Goal: Task Accomplishment & Management: Complete application form

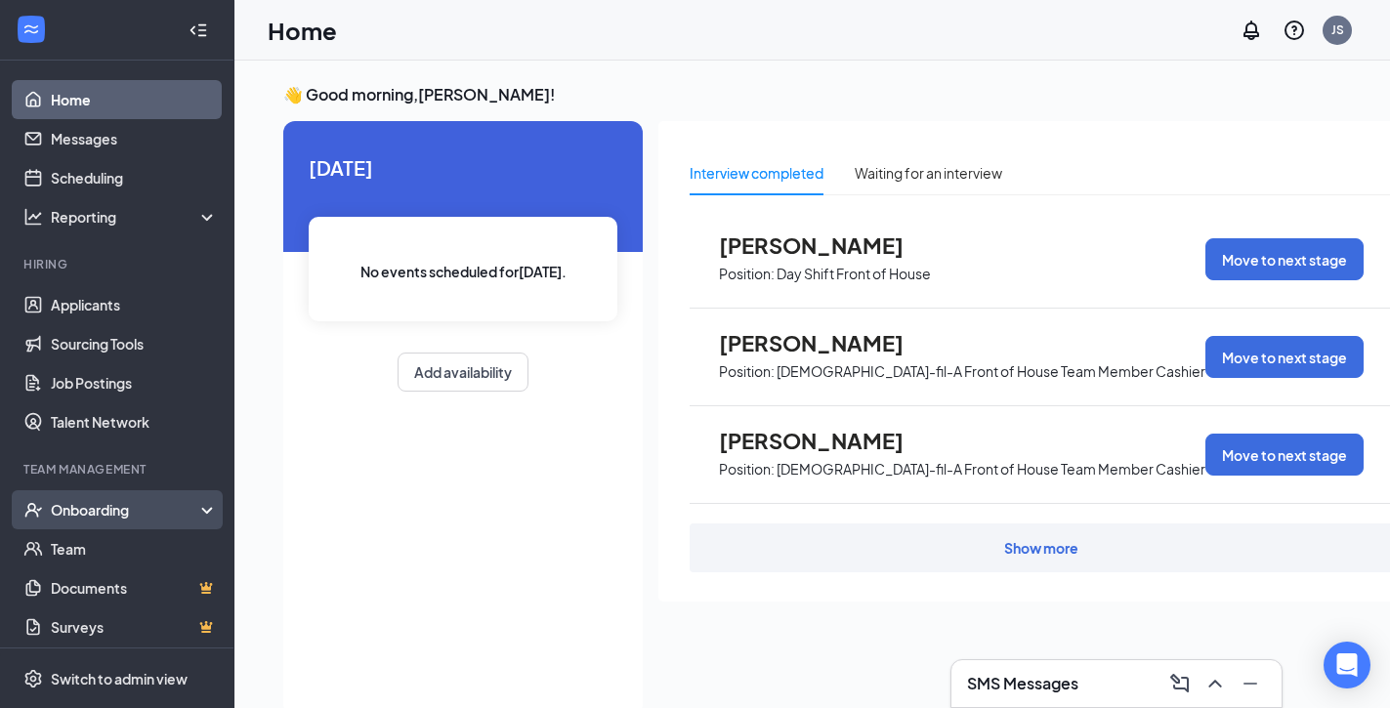
click at [124, 506] on div "Onboarding" at bounding box center [126, 510] width 150 height 20
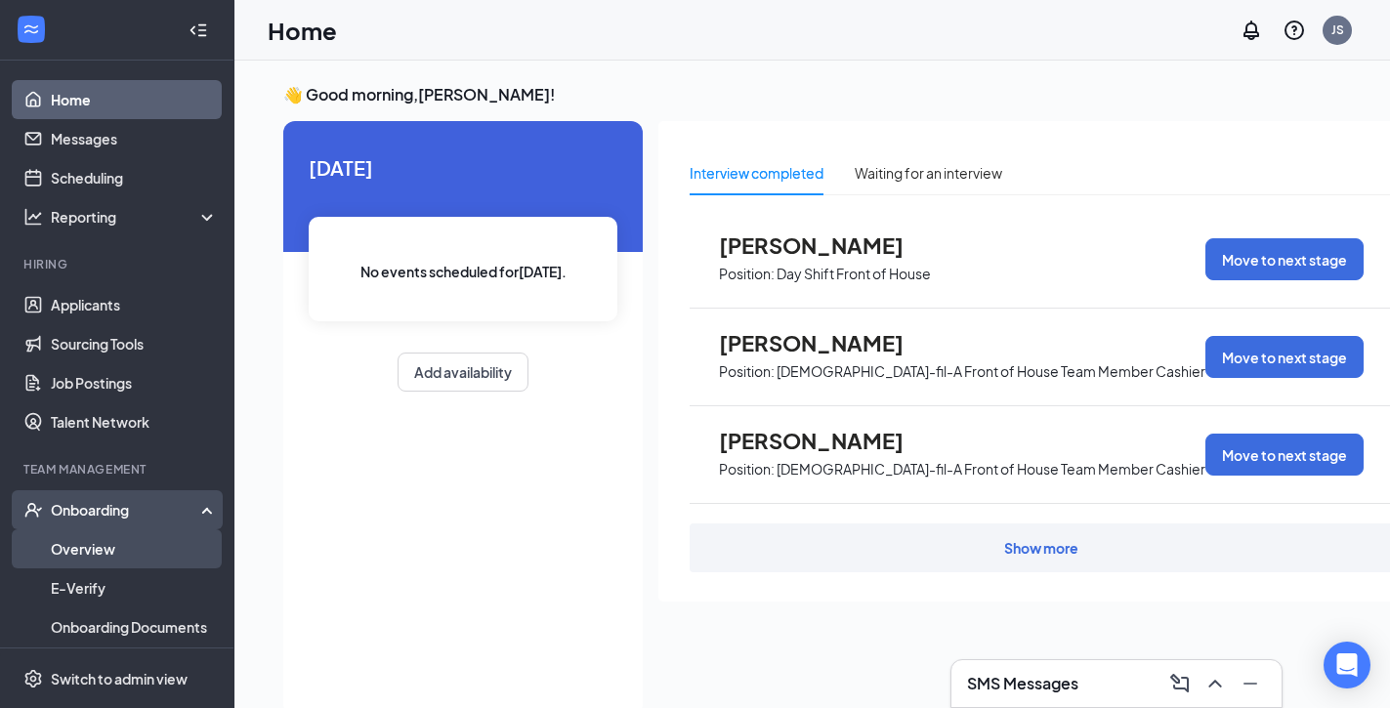
click at [124, 548] on link "Overview" at bounding box center [134, 548] width 167 height 39
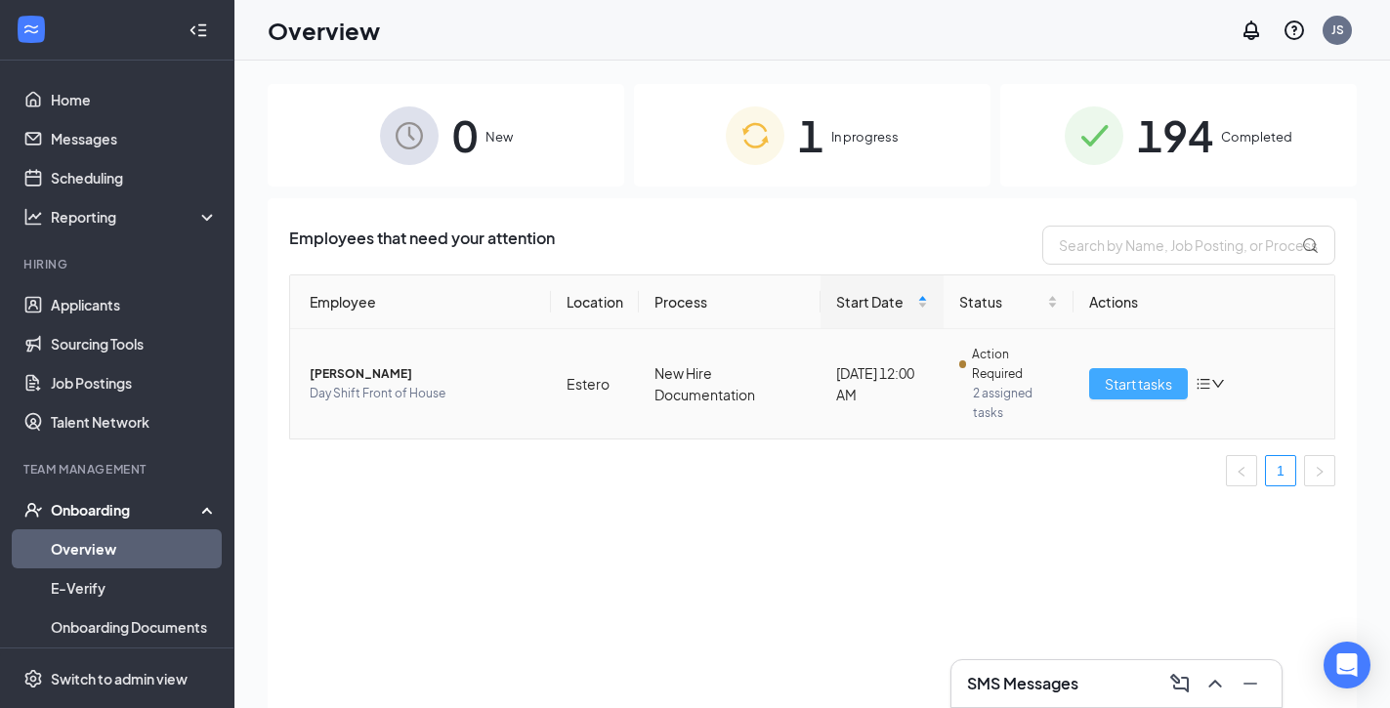
click at [1146, 381] on span "Start tasks" at bounding box center [1138, 383] width 67 height 21
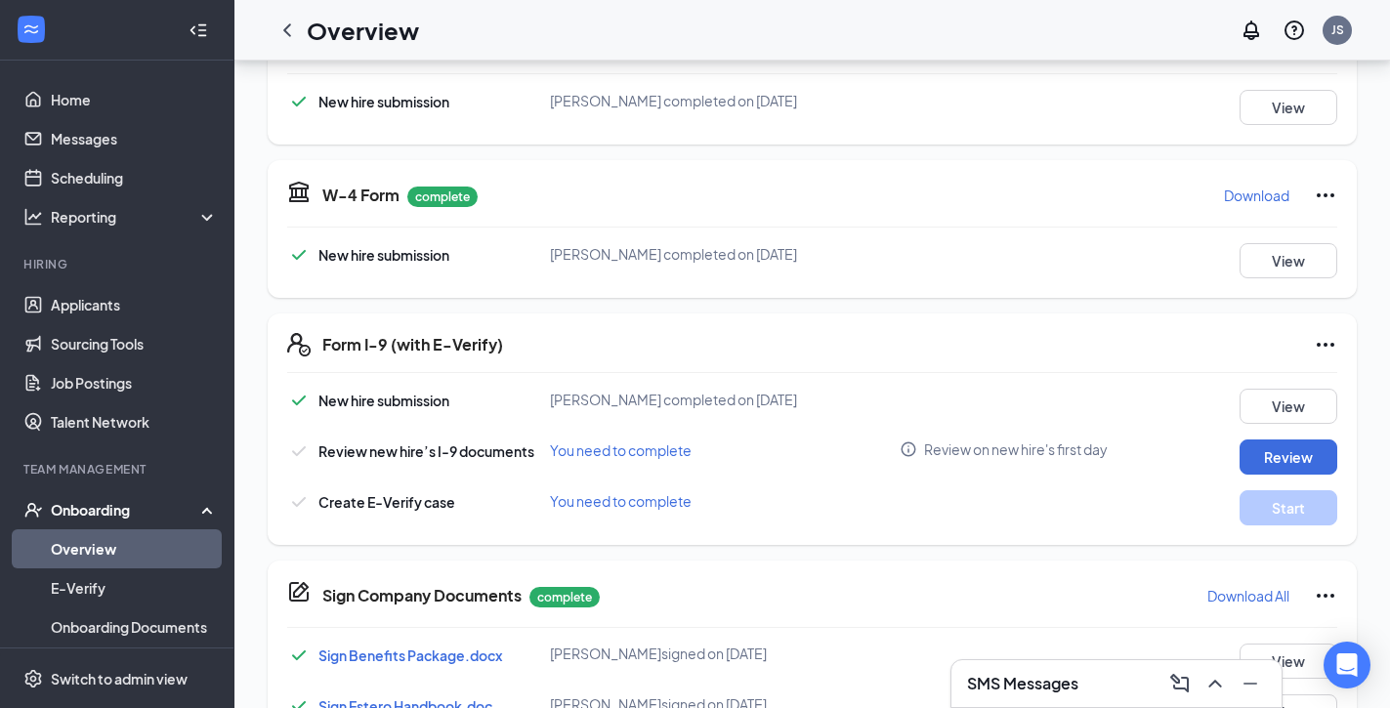
scroll to position [368, 0]
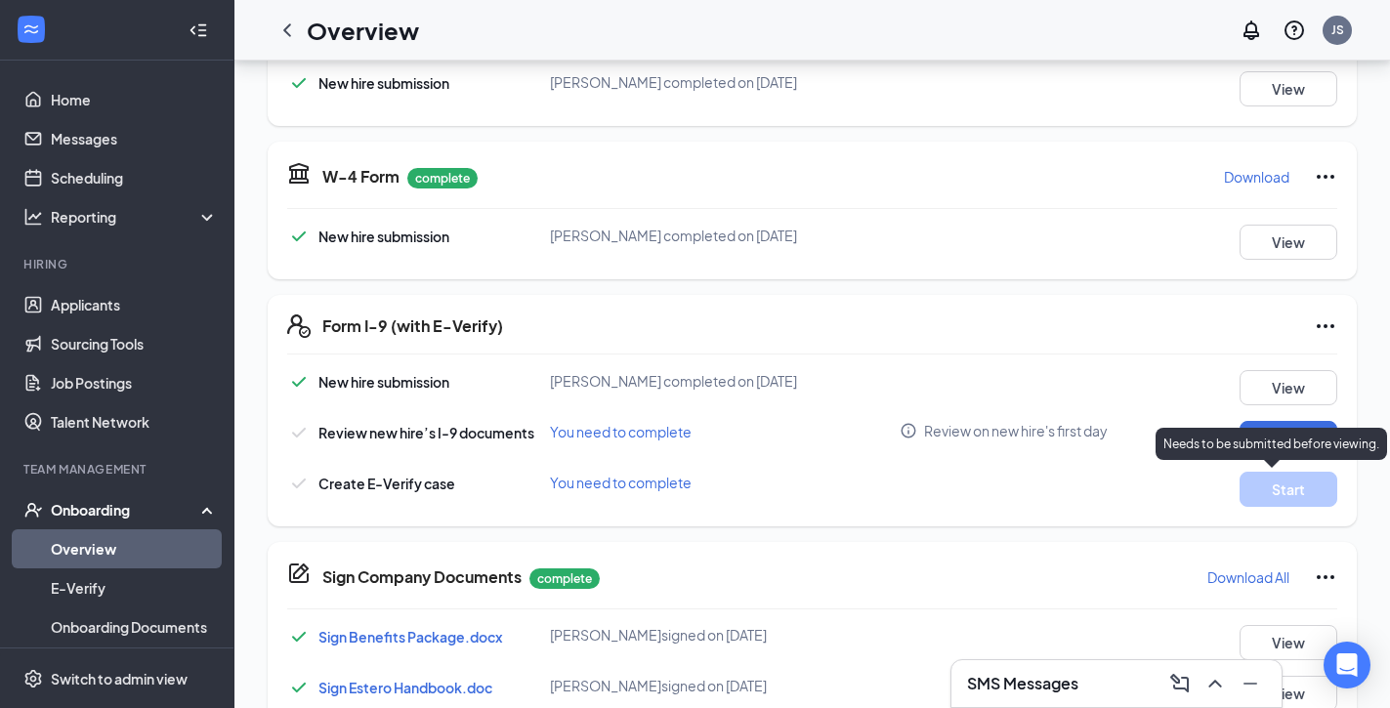
click at [1312, 444] on p "Needs to be submitted before viewing." at bounding box center [1272, 444] width 216 height 17
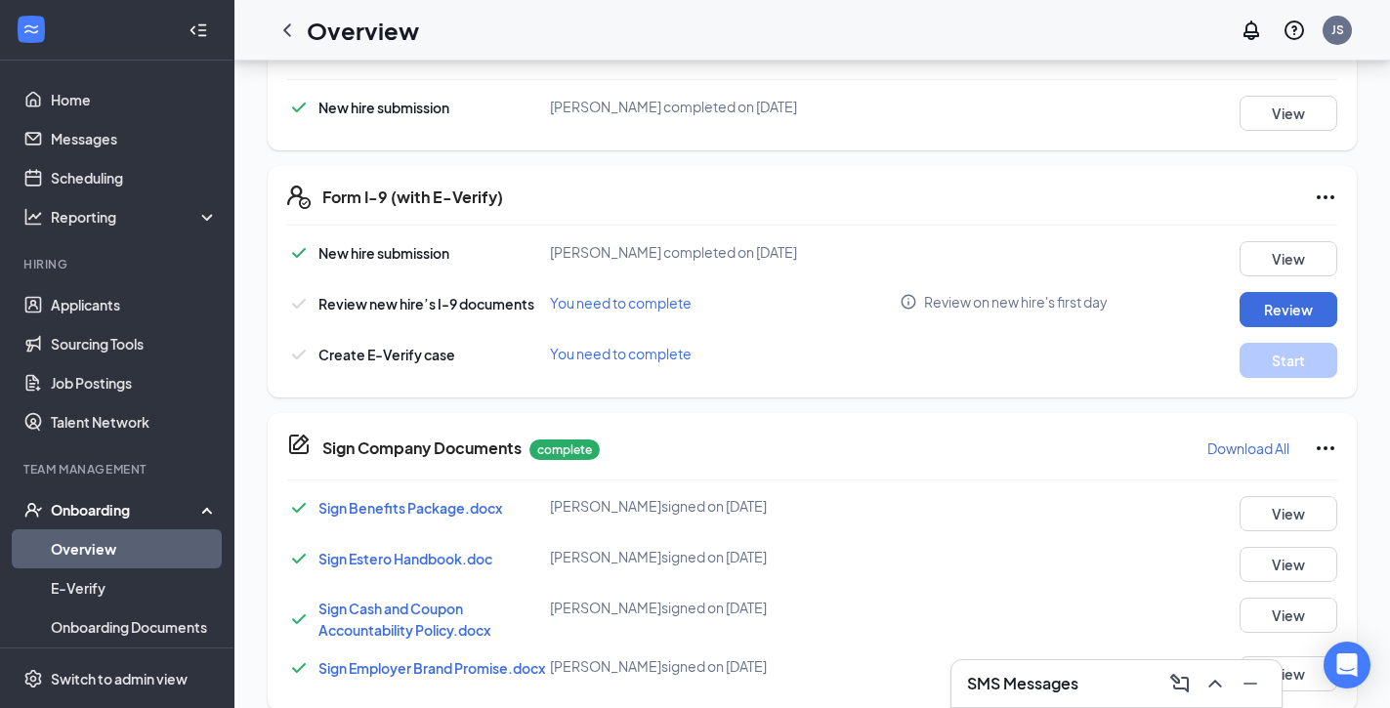
scroll to position [497, 0]
click at [1280, 308] on button "Review" at bounding box center [1289, 309] width 98 height 35
type input "[DATE]"
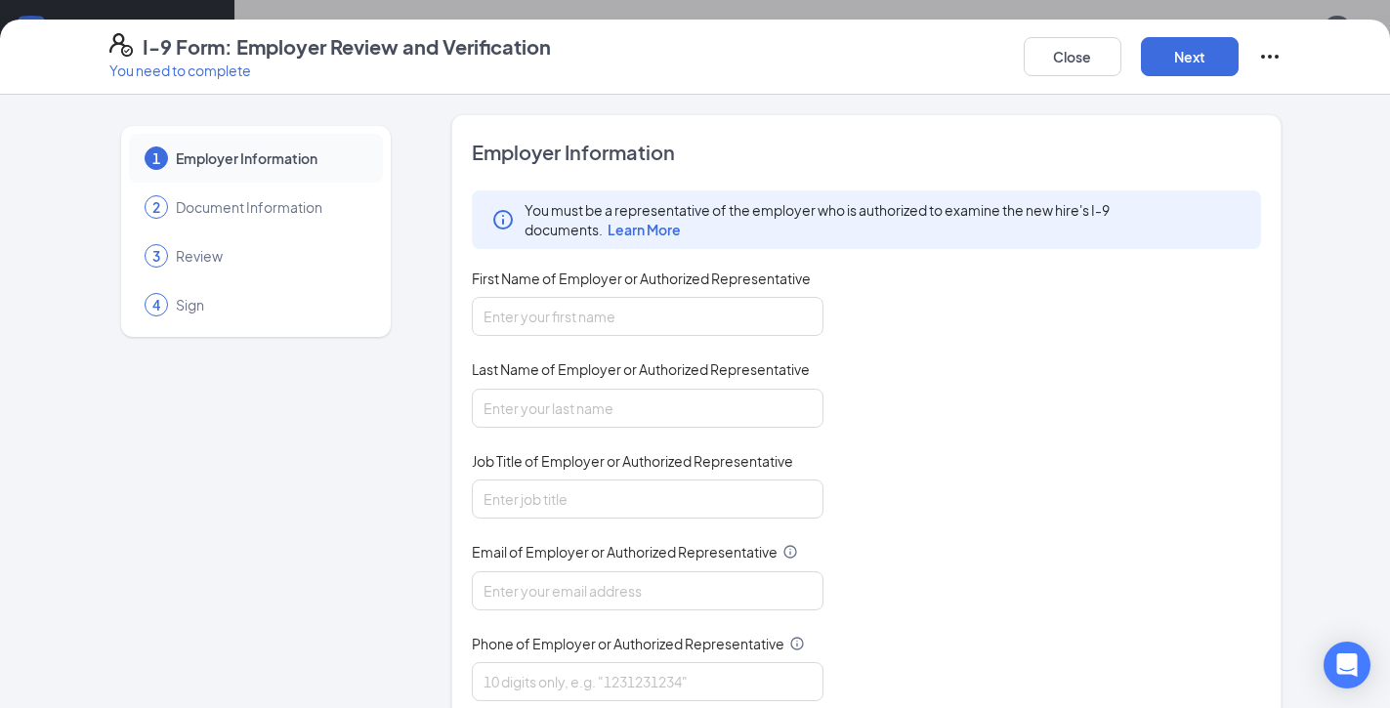
click at [724, 296] on div "First Name of Employer or Authorized Representative" at bounding box center [648, 283] width 352 height 28
type input "[PERSON_NAME]"
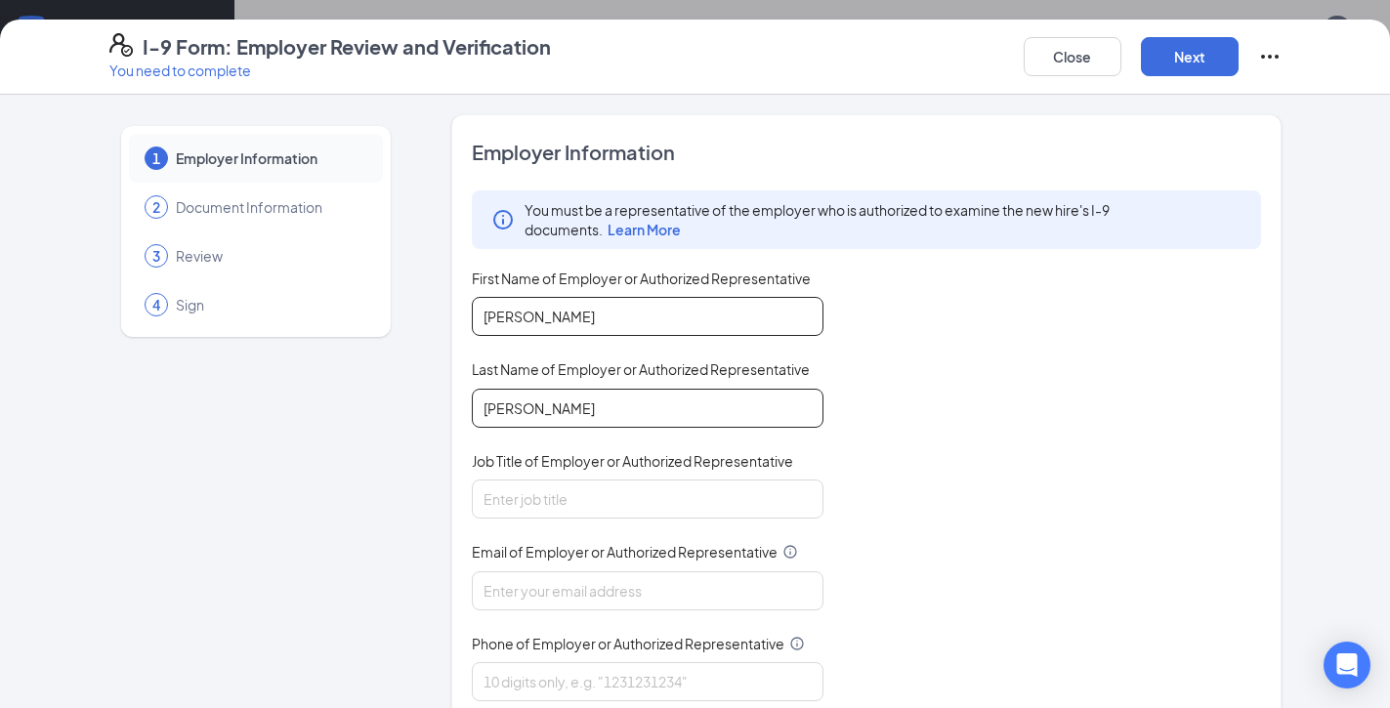
type input "[PERSON_NAME]"
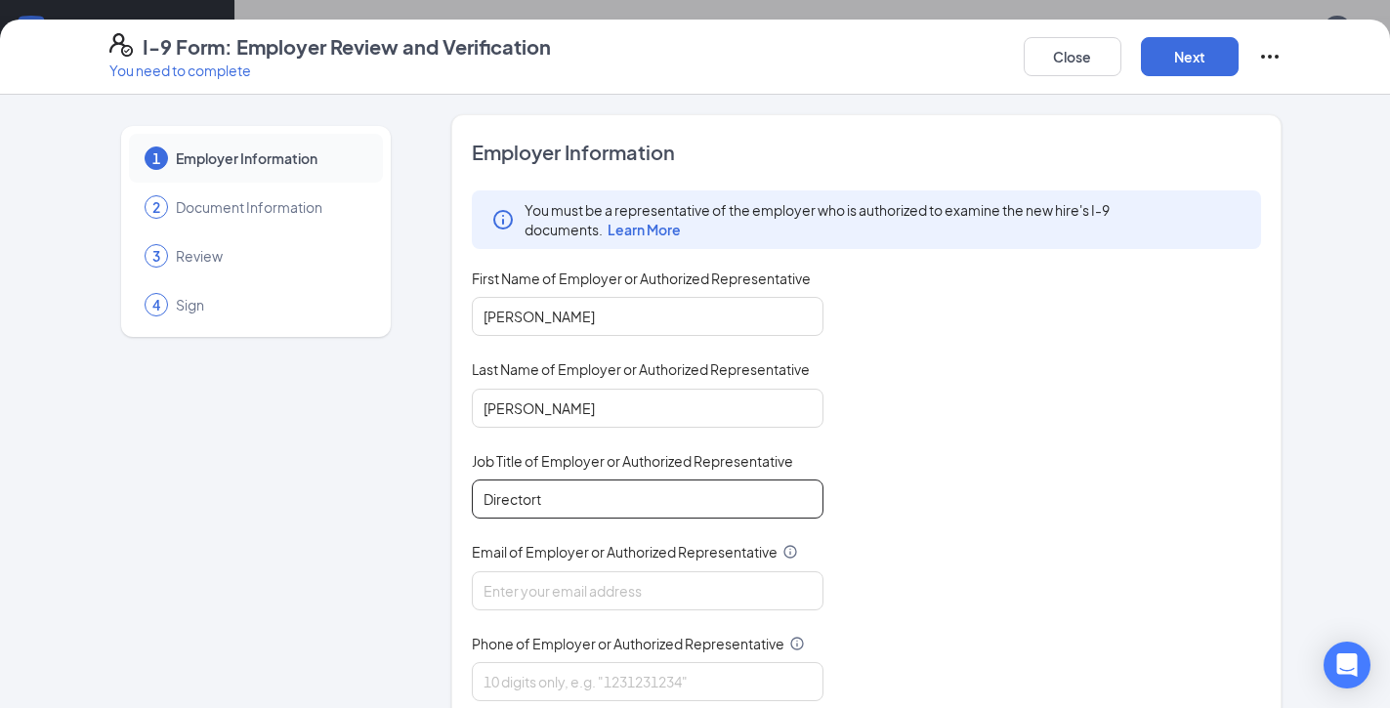
click at [598, 502] on input "Directort" at bounding box center [648, 499] width 352 height 39
type input "Director"
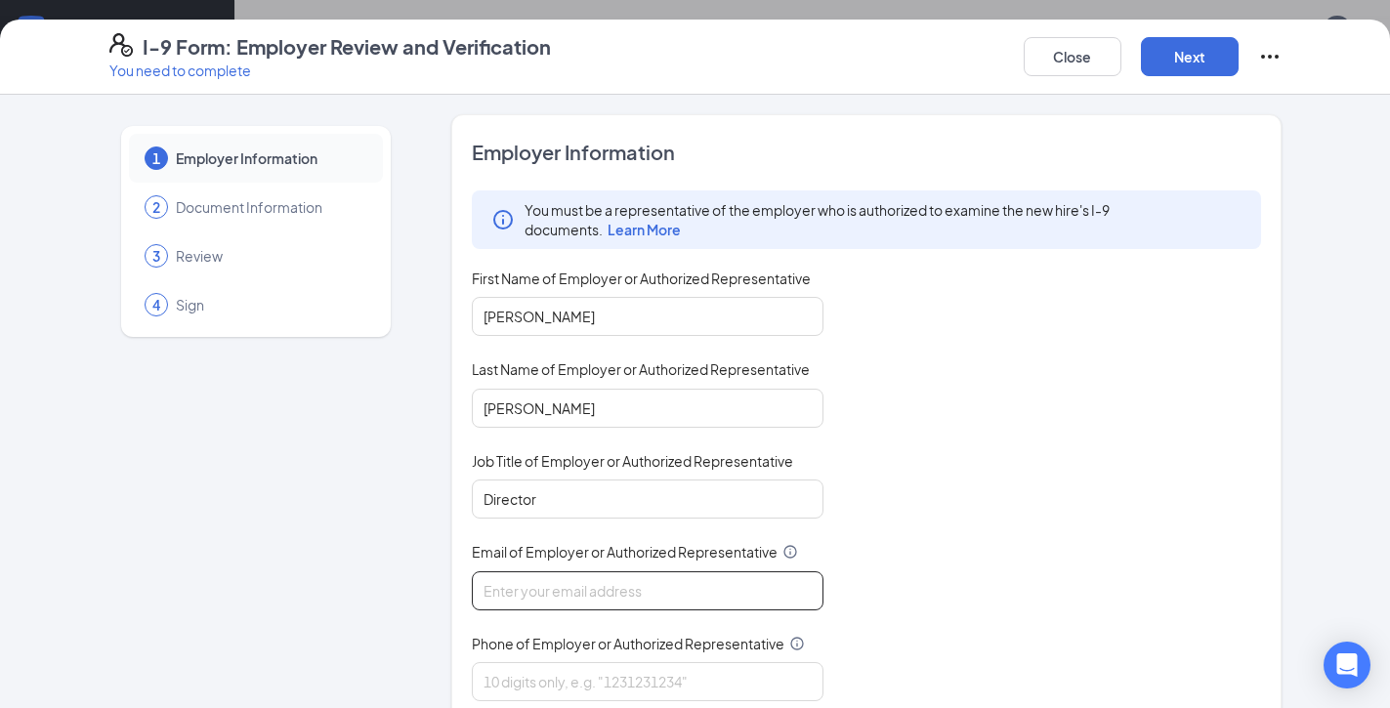
click at [572, 574] on input "Email of Employer or Authorized Representative" at bounding box center [648, 590] width 352 height 39
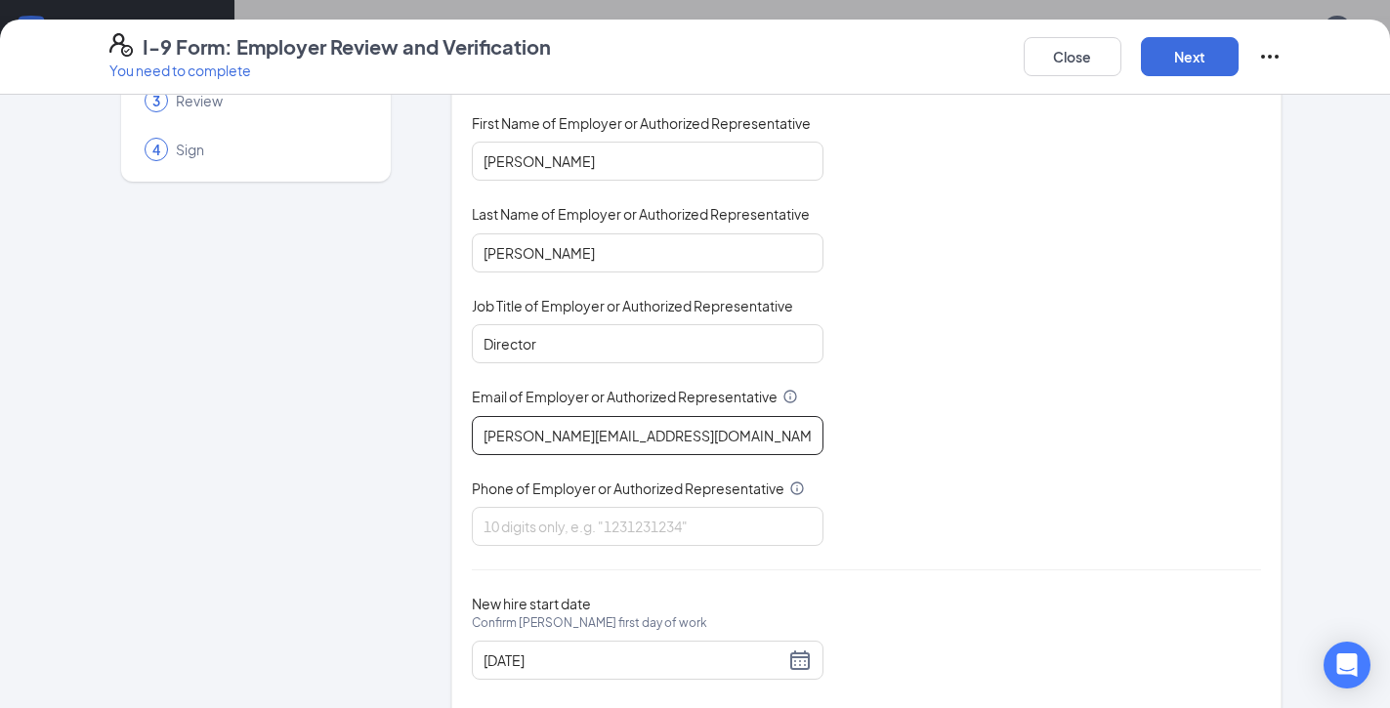
scroll to position [184, 0]
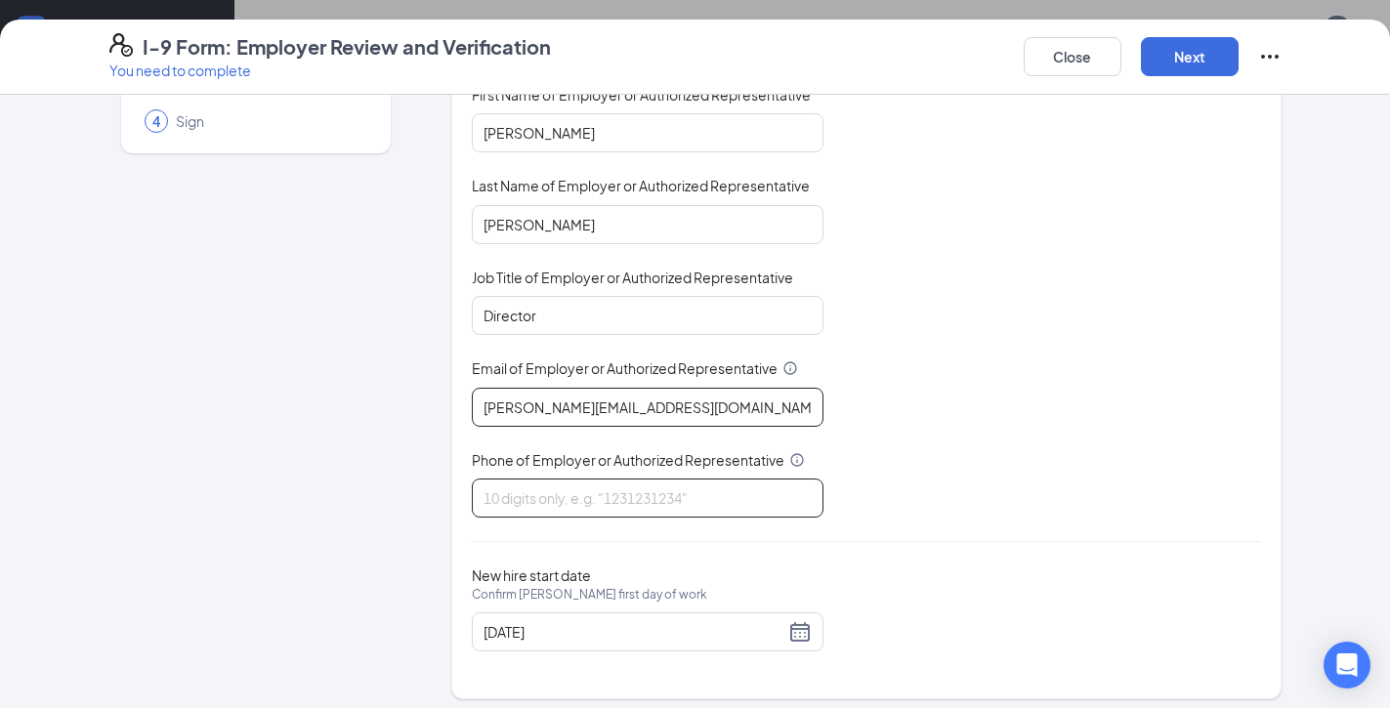
type input "[PERSON_NAME][EMAIL_ADDRESS][DOMAIN_NAME]"
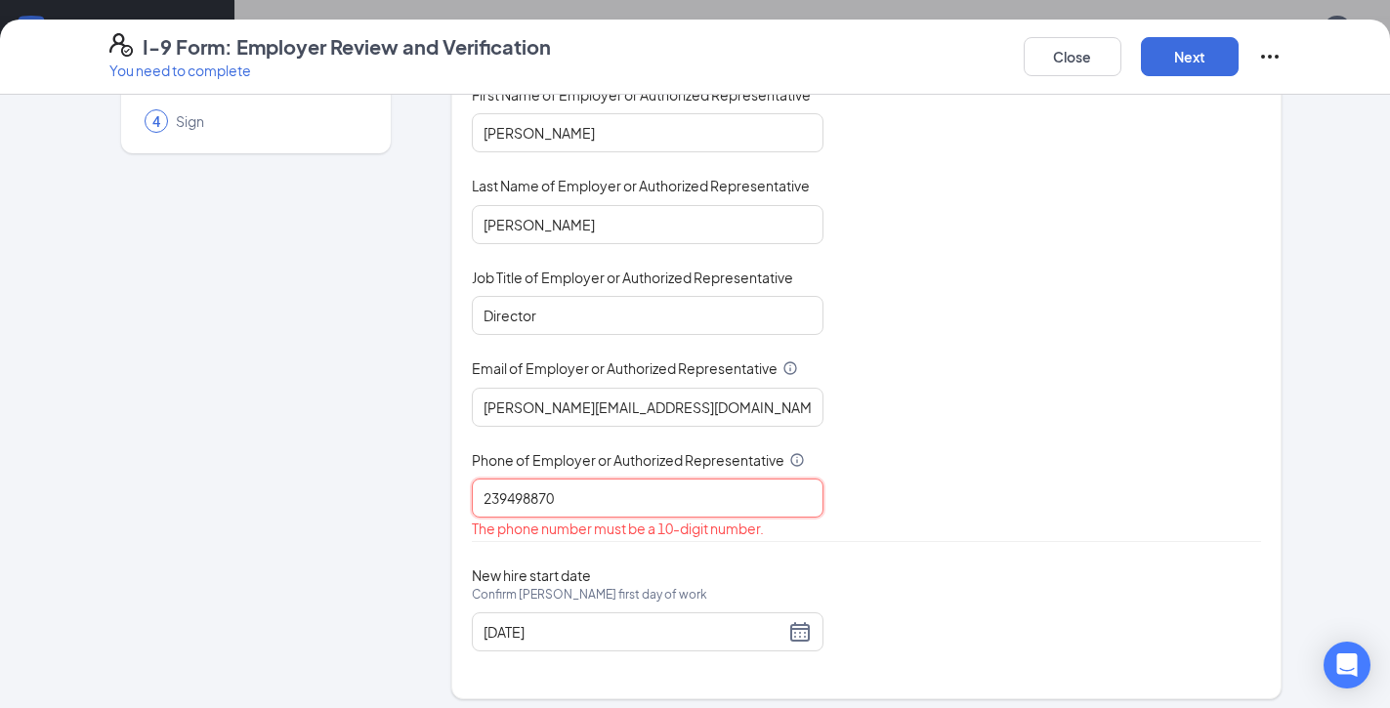
type input "2394988700"
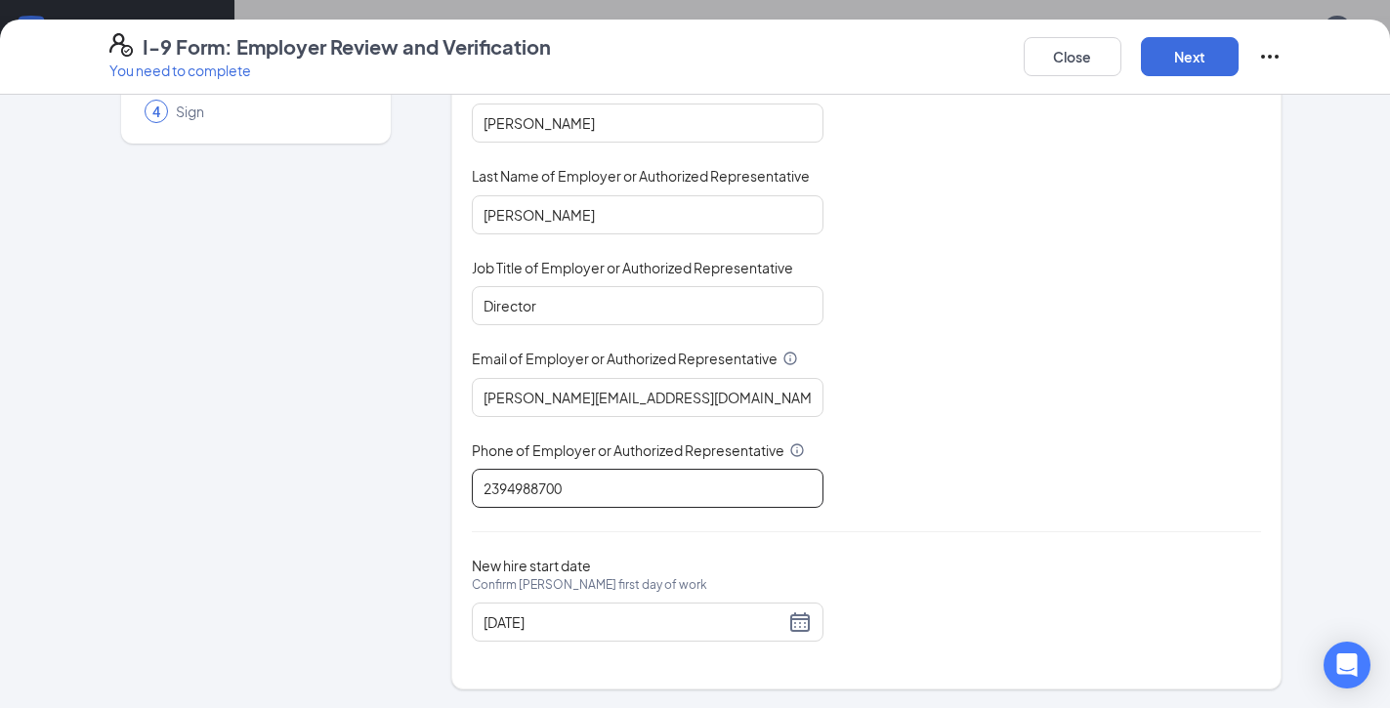
scroll to position [192, 0]
click at [1208, 65] on button "Next" at bounding box center [1190, 56] width 98 height 39
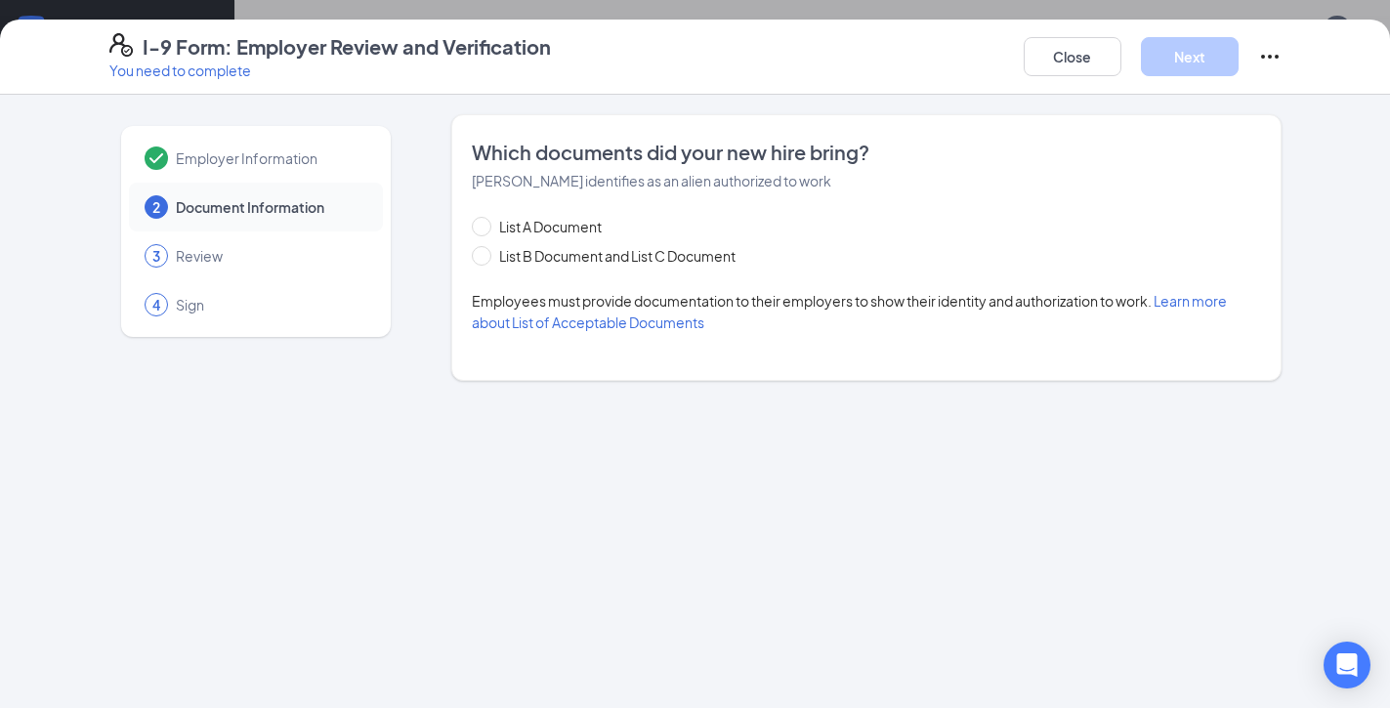
scroll to position [0, 0]
click at [481, 224] on input "List A Document" at bounding box center [479, 224] width 14 height 14
radio input "true"
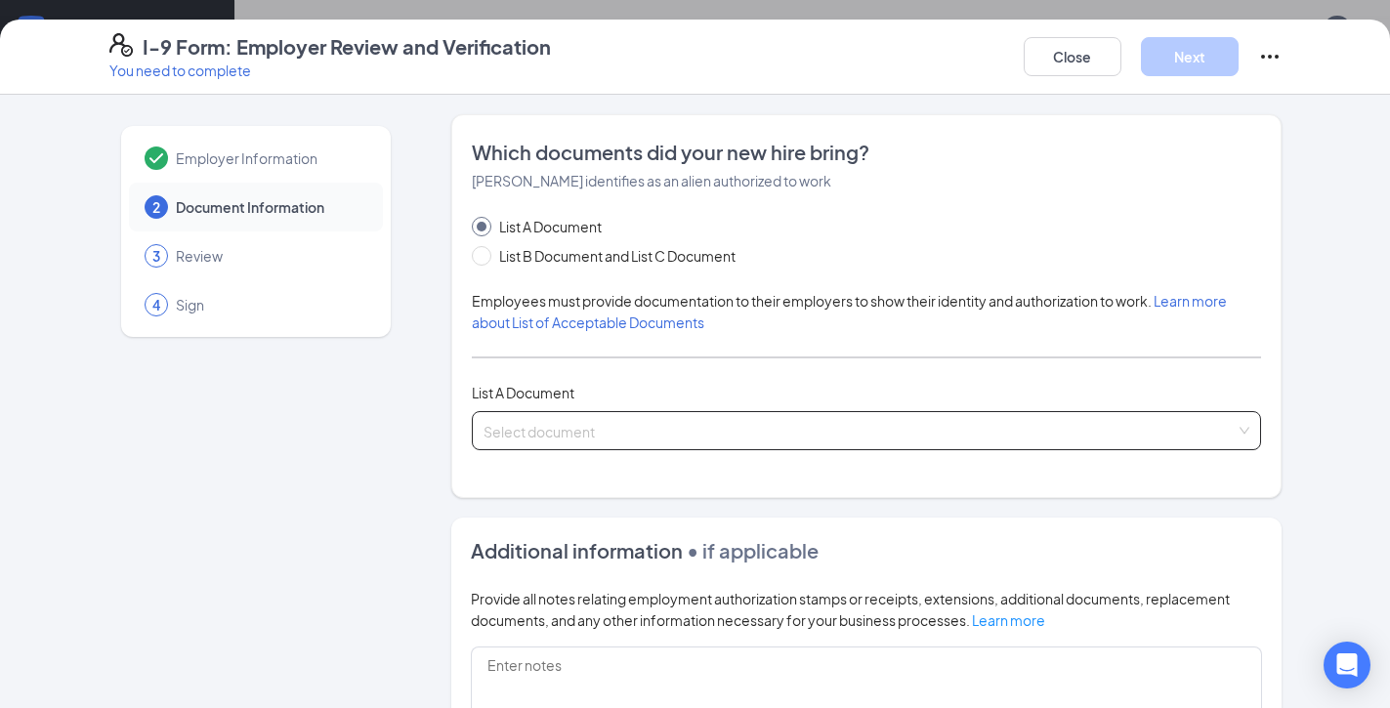
click at [544, 436] on input "search" at bounding box center [860, 426] width 752 height 29
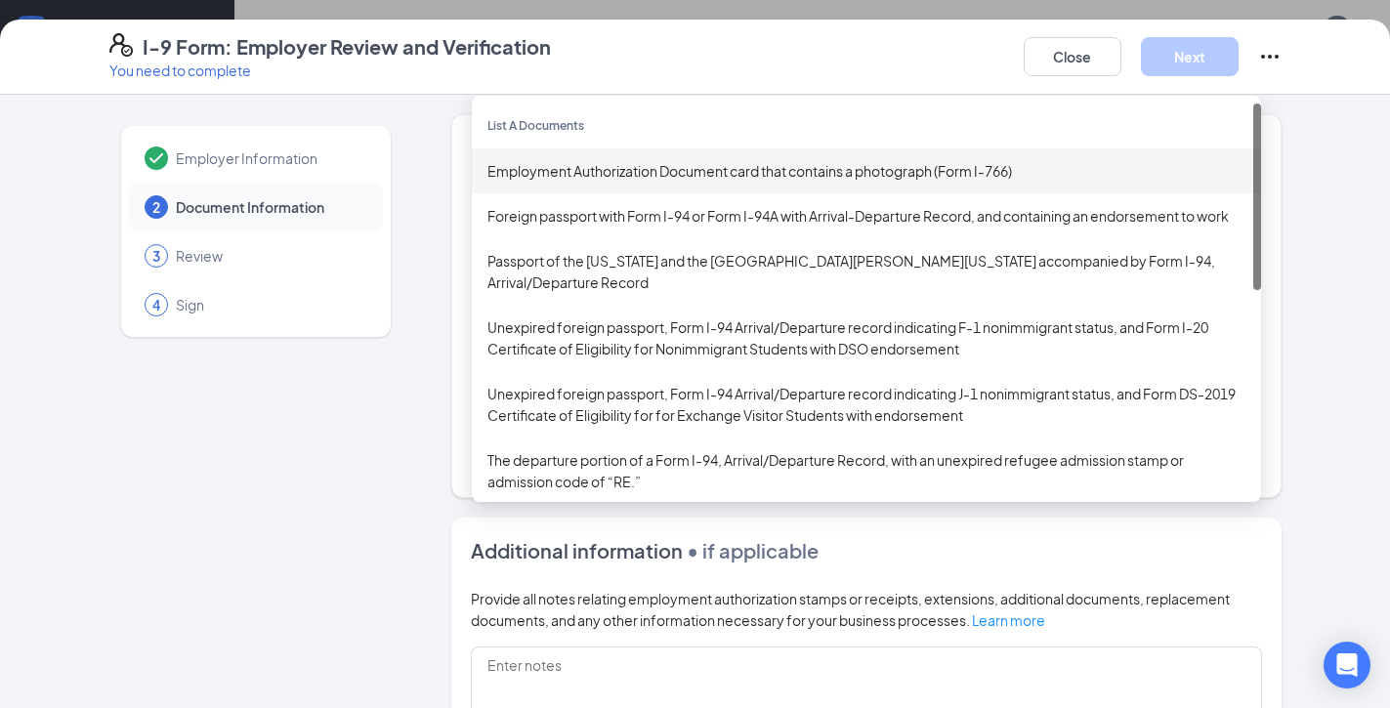
click at [652, 169] on div "Employment Authorization Document card that contains a photograph (Form I-766)" at bounding box center [866, 170] width 758 height 21
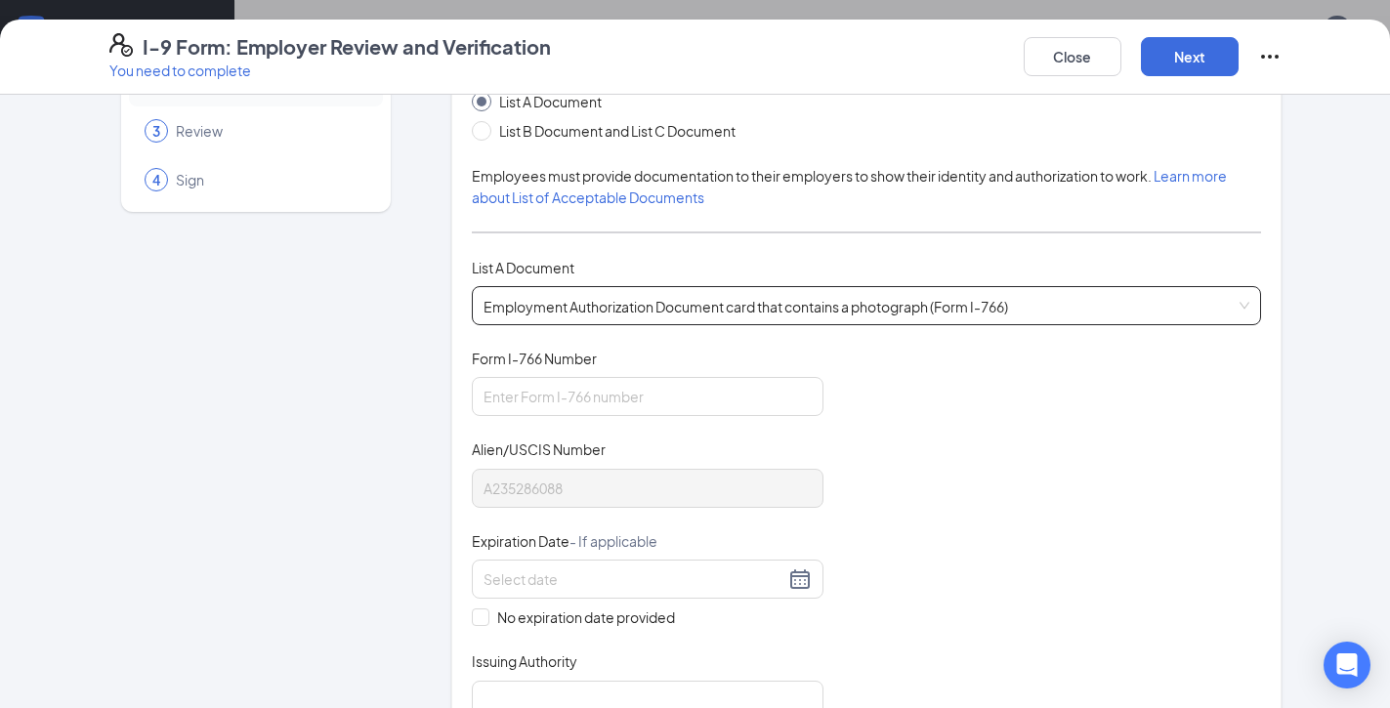
scroll to position [148, 0]
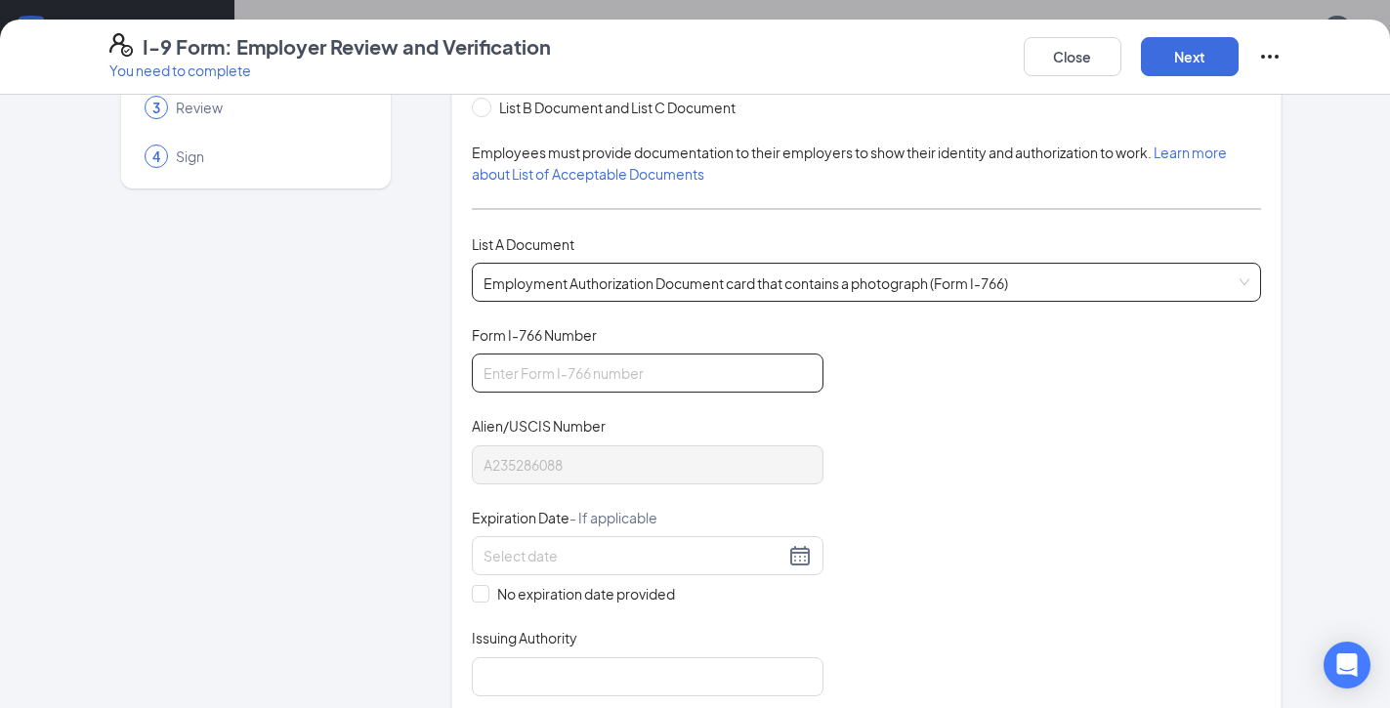
click at [651, 383] on input "Form I-766 Number" at bounding box center [648, 373] width 352 height 39
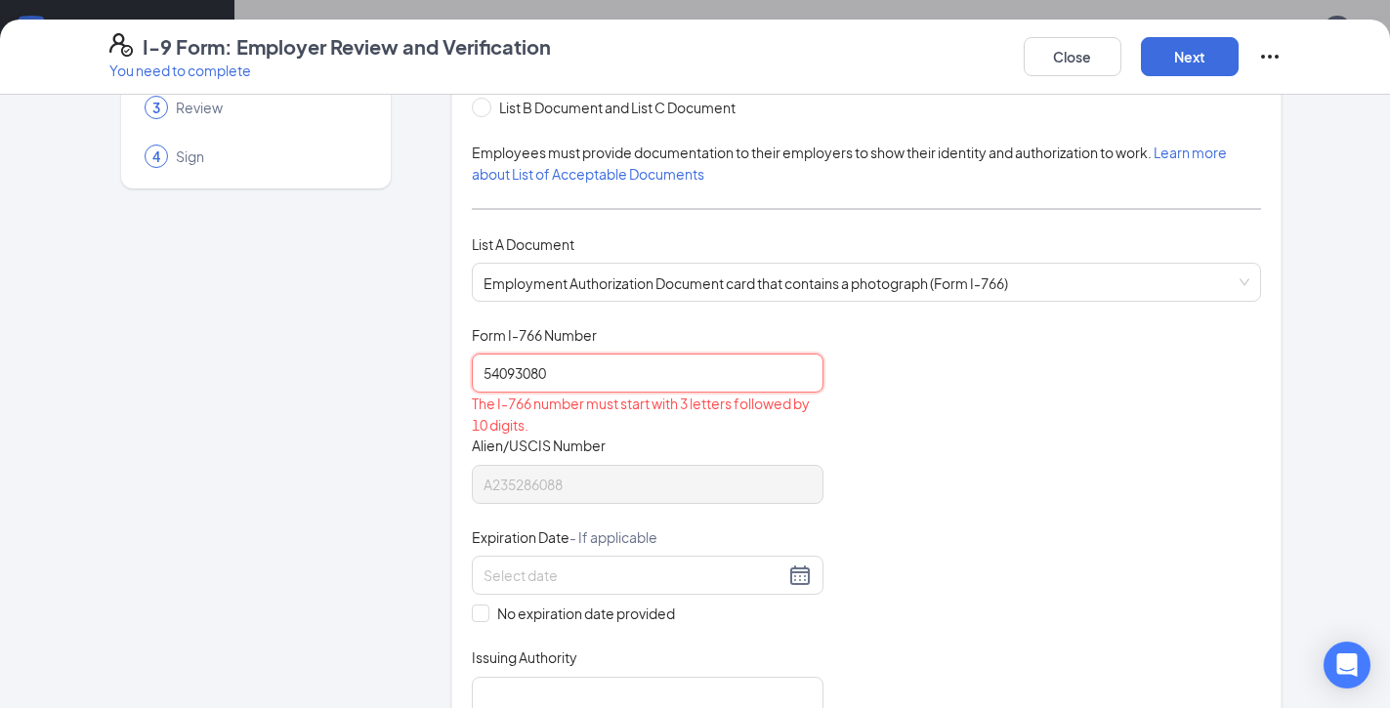
click at [484, 370] on input "54093080" at bounding box center [648, 373] width 352 height 39
click at [680, 372] on input "IOE54093080" at bounding box center [648, 373] width 352 height 39
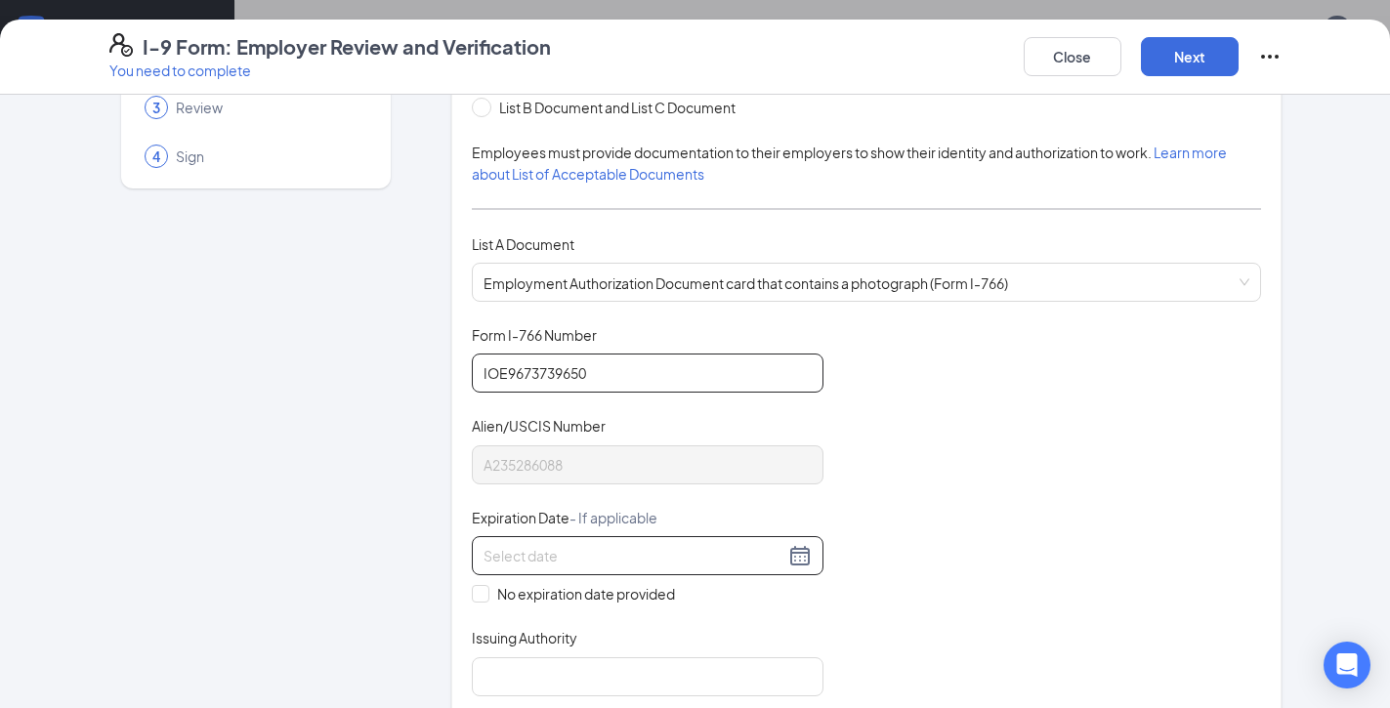
scroll to position [195, 0]
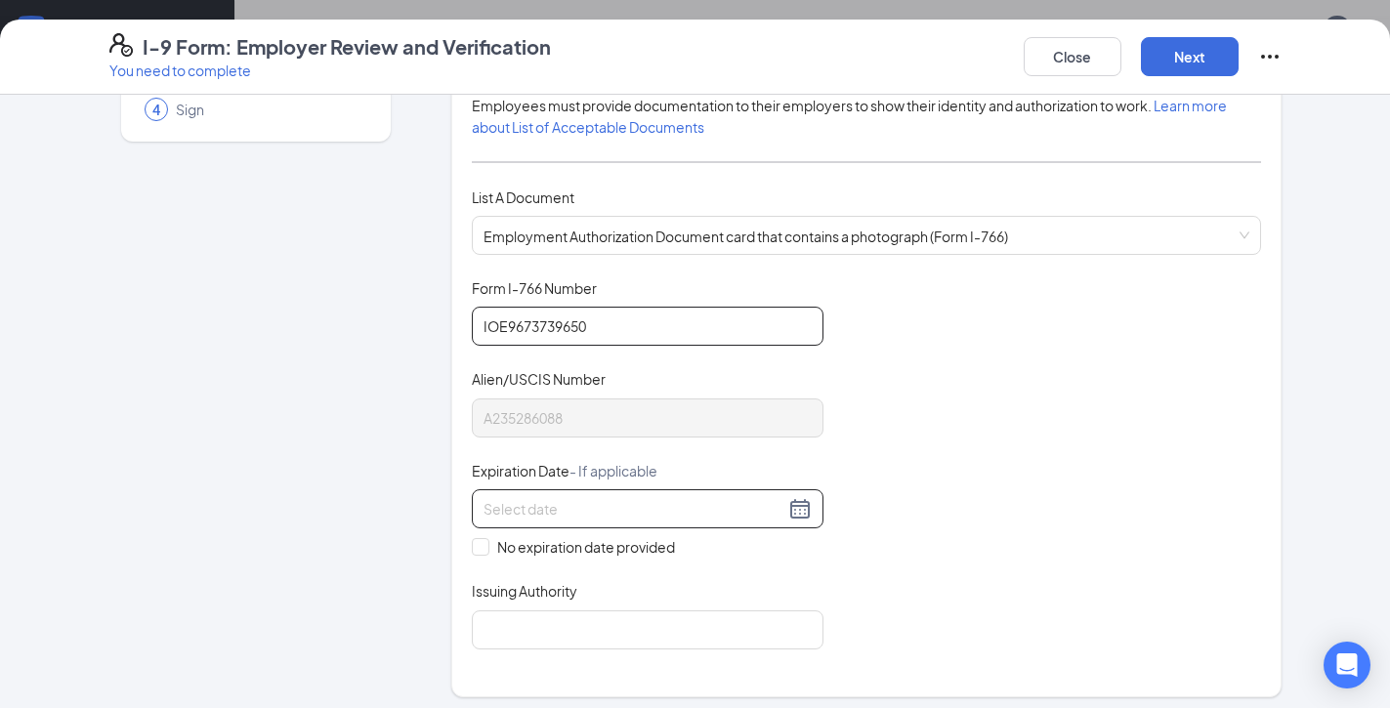
type input "IOE9673739650"
click at [539, 523] on div at bounding box center [648, 508] width 352 height 39
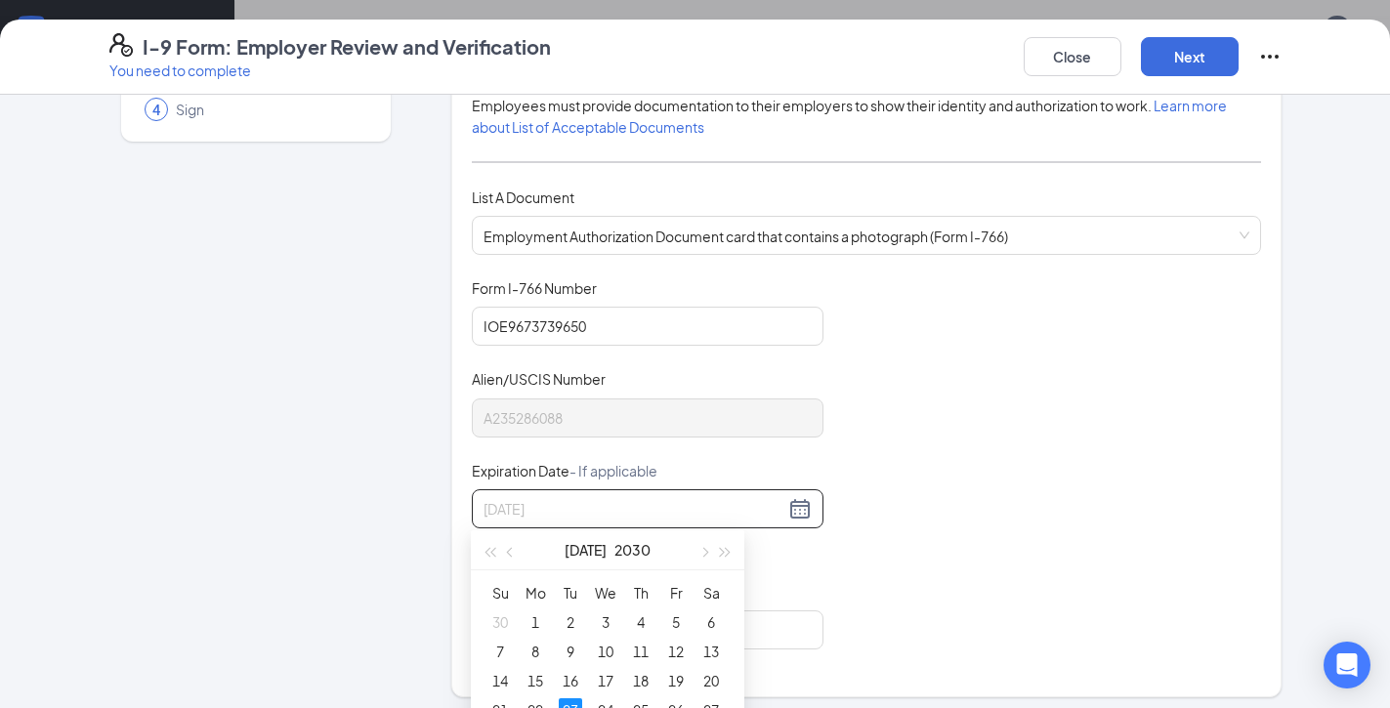
type input "[DATE]"
click at [573, 702] on div "23" at bounding box center [570, 709] width 23 height 23
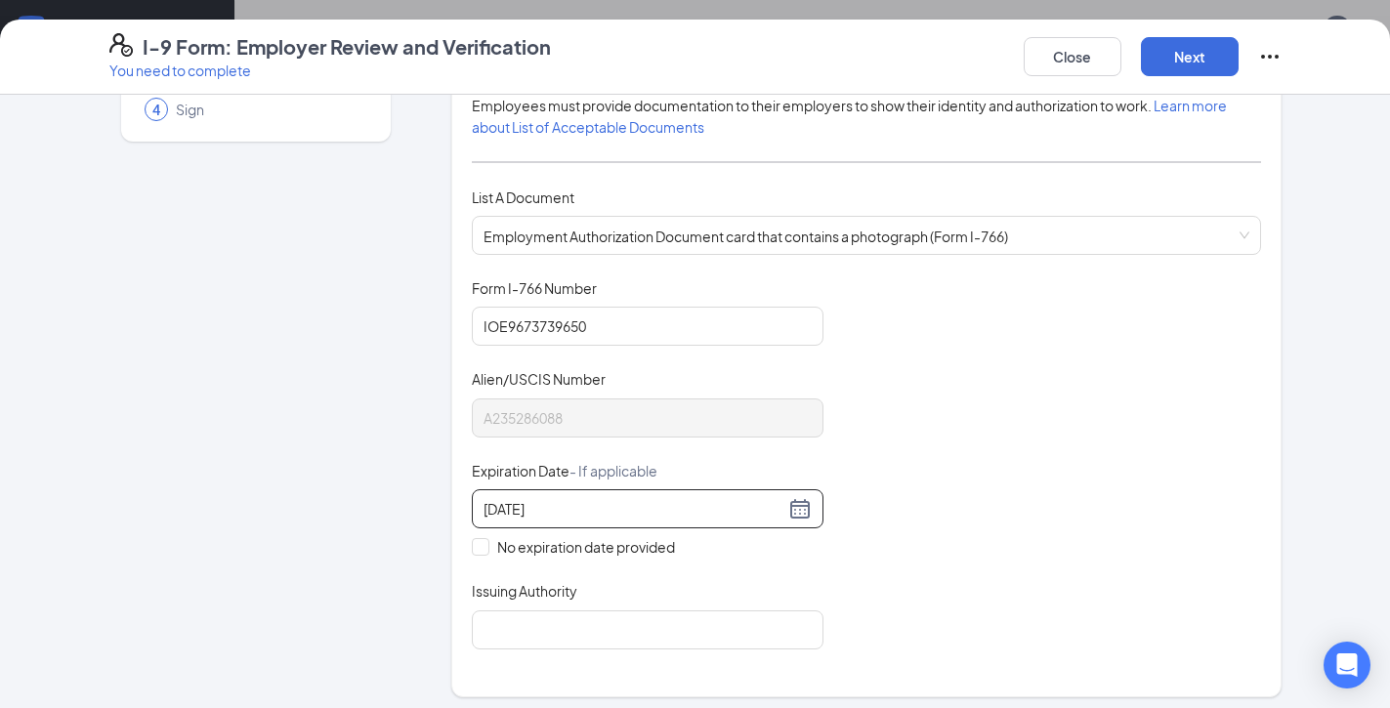
scroll to position [306, 0]
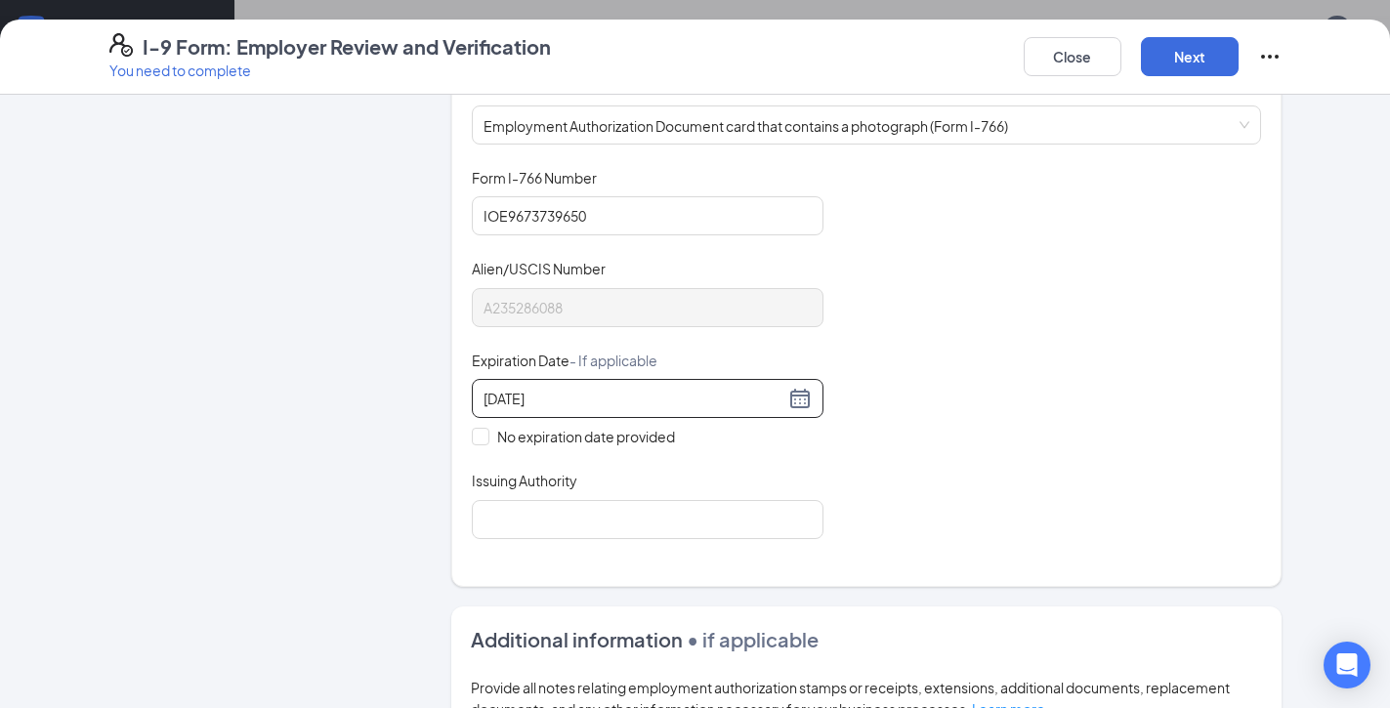
click at [640, 536] on div "Which documents did your new hire bring? [PERSON_NAME] identifies as an alien a…" at bounding box center [866, 198] width 789 height 730
click at [640, 534] on input "Issuing Authority" at bounding box center [648, 519] width 352 height 39
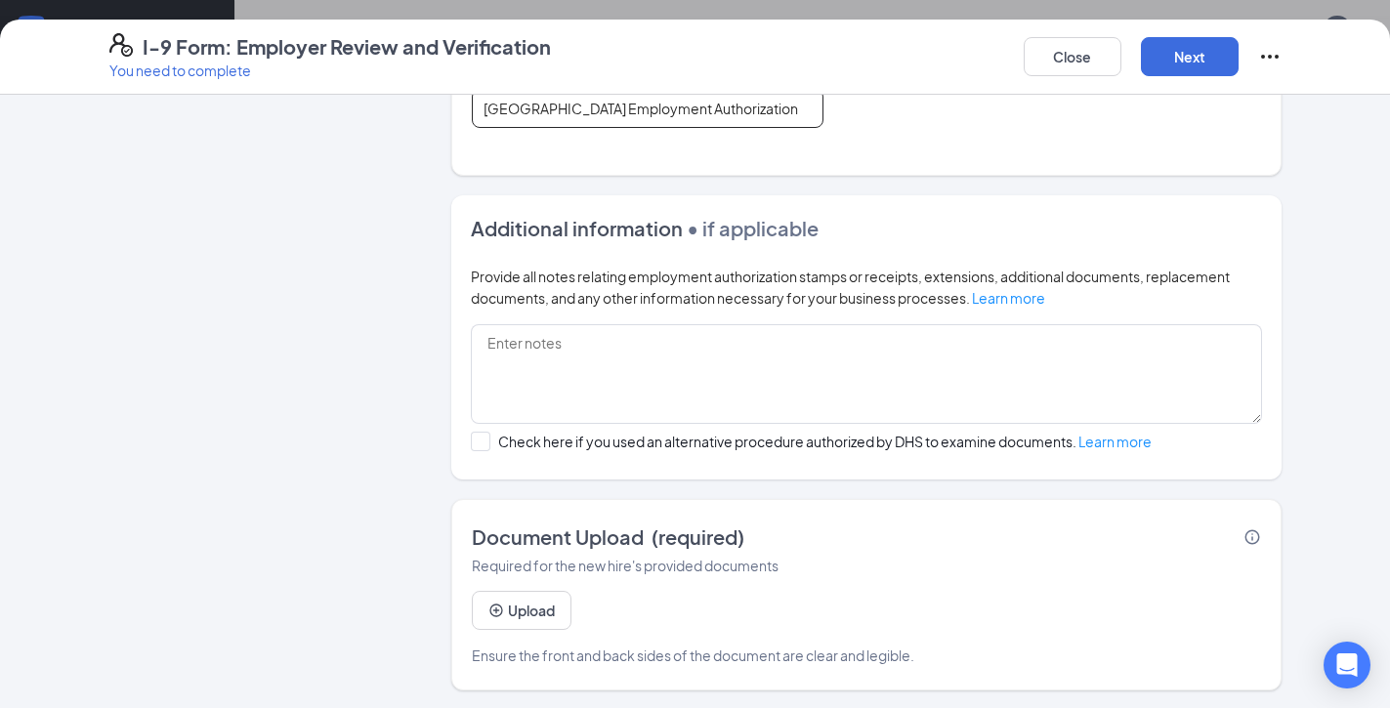
scroll to position [716, 0]
type input "[GEOGRAPHIC_DATA] Employment Authorization"
click at [1179, 78] on div "Close Next" at bounding box center [1153, 56] width 258 height 47
click at [1185, 64] on button "Next" at bounding box center [1190, 56] width 98 height 39
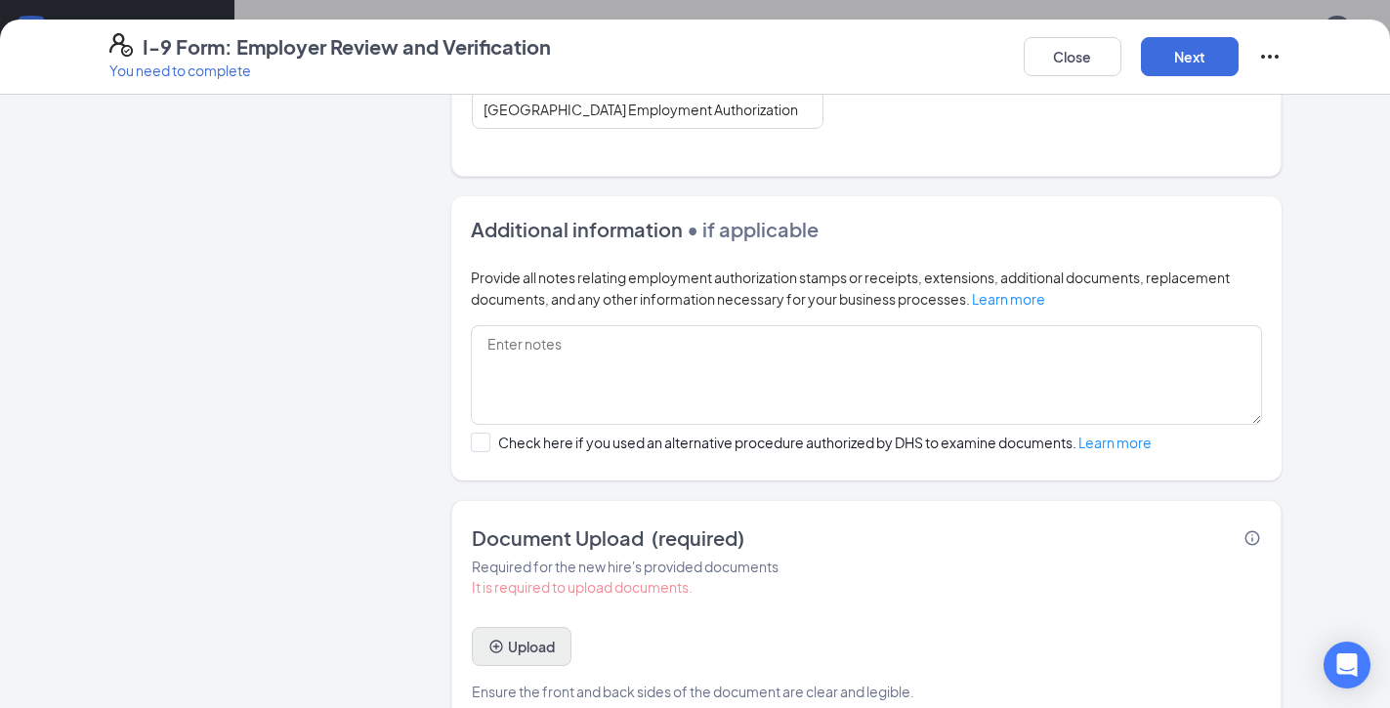
click at [512, 638] on button "Upload" at bounding box center [522, 646] width 100 height 39
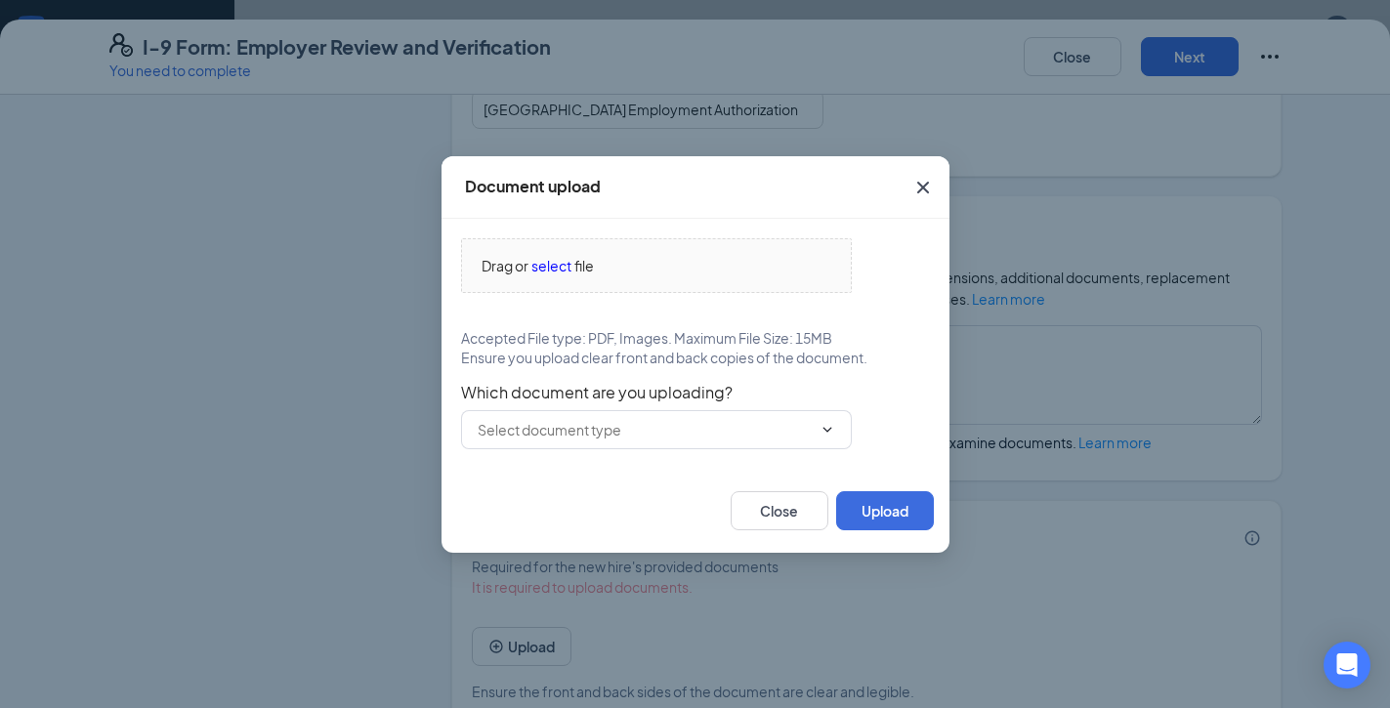
click at [922, 188] on icon "Cross" at bounding box center [922, 187] width 12 height 12
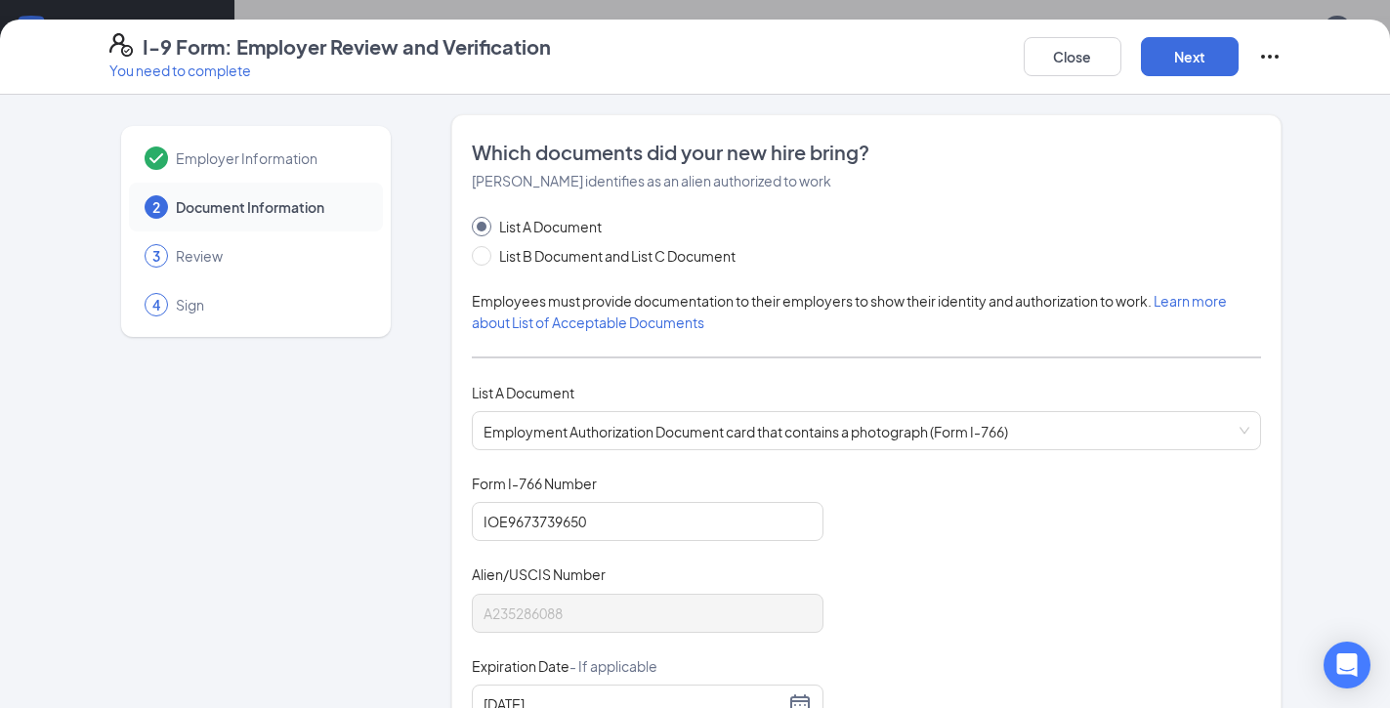
scroll to position [0, 0]
click at [474, 258] on input "List B Document and List C Document" at bounding box center [479, 253] width 14 height 14
radio input "true"
radio input "false"
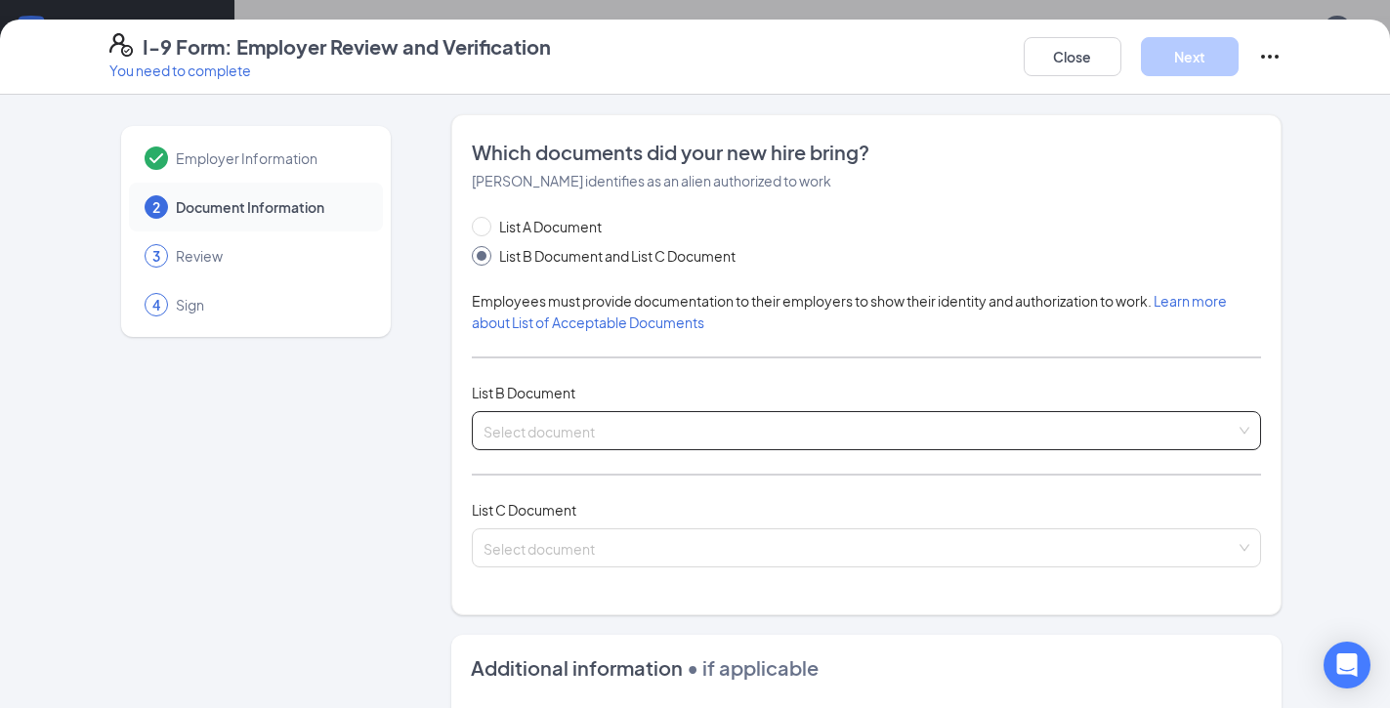
click at [580, 433] on input "search" at bounding box center [860, 426] width 752 height 29
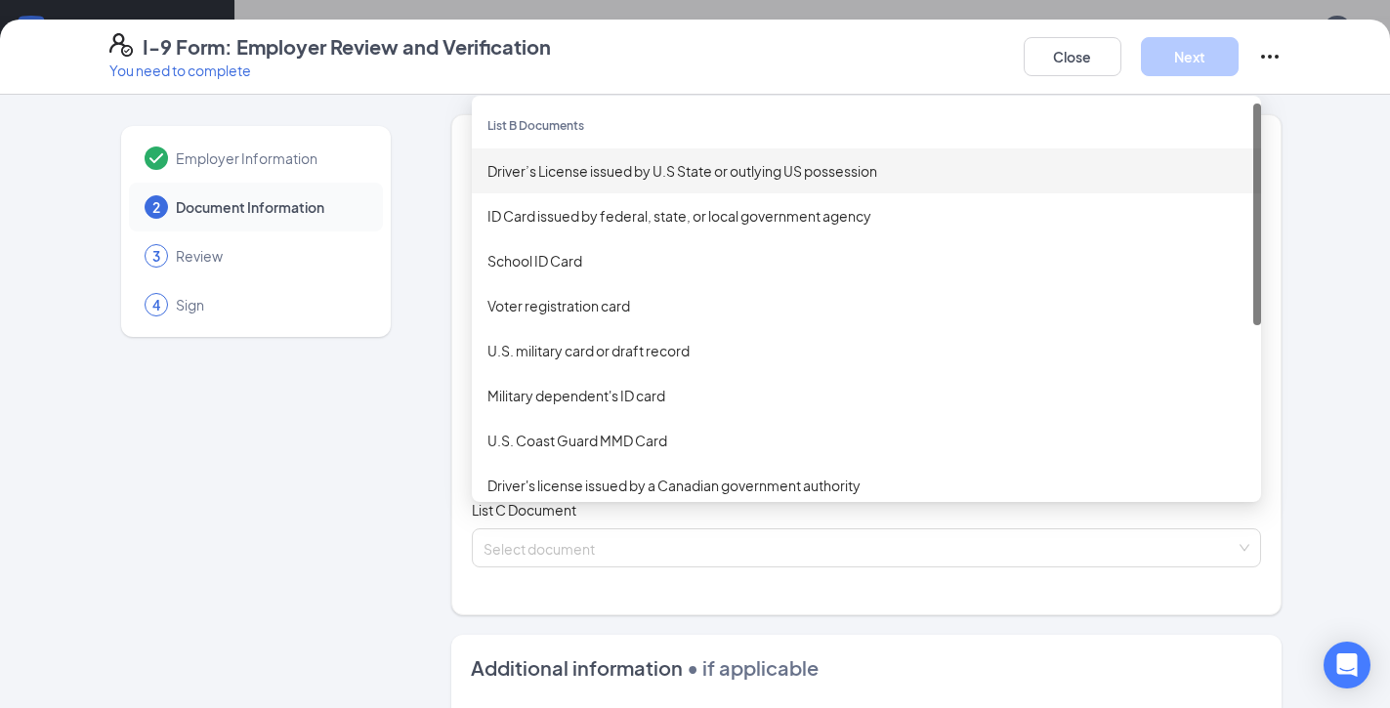
click at [620, 171] on div "Driver’s License issued by U.S State or outlying US possession" at bounding box center [866, 170] width 758 height 21
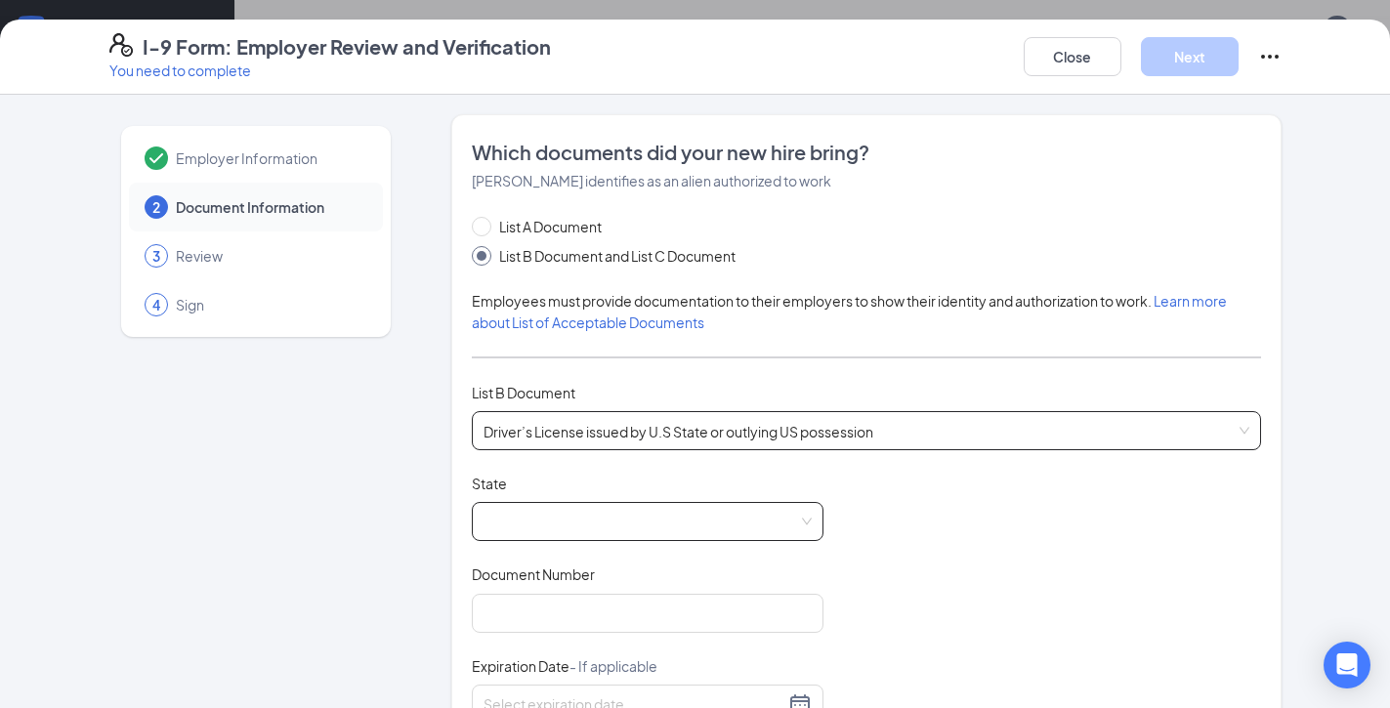
click at [602, 523] on span at bounding box center [648, 521] width 328 height 37
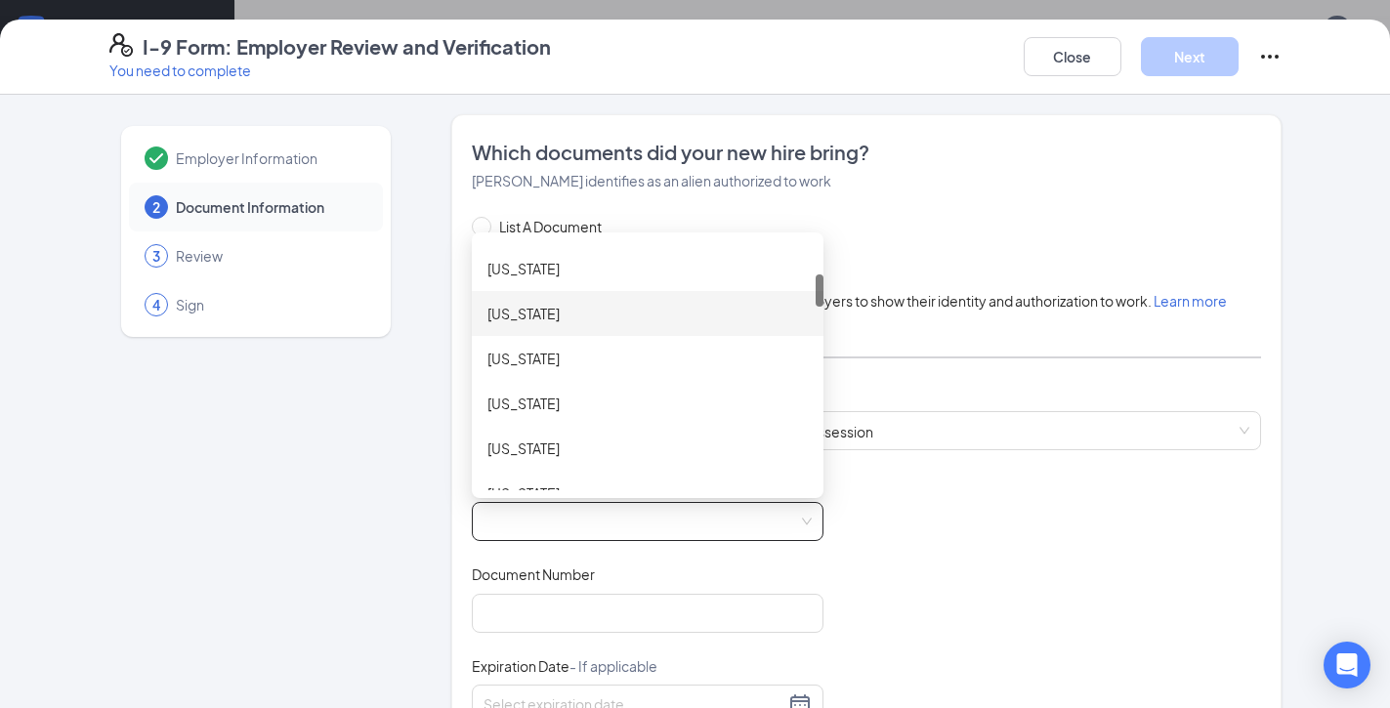
scroll to position [265, 0]
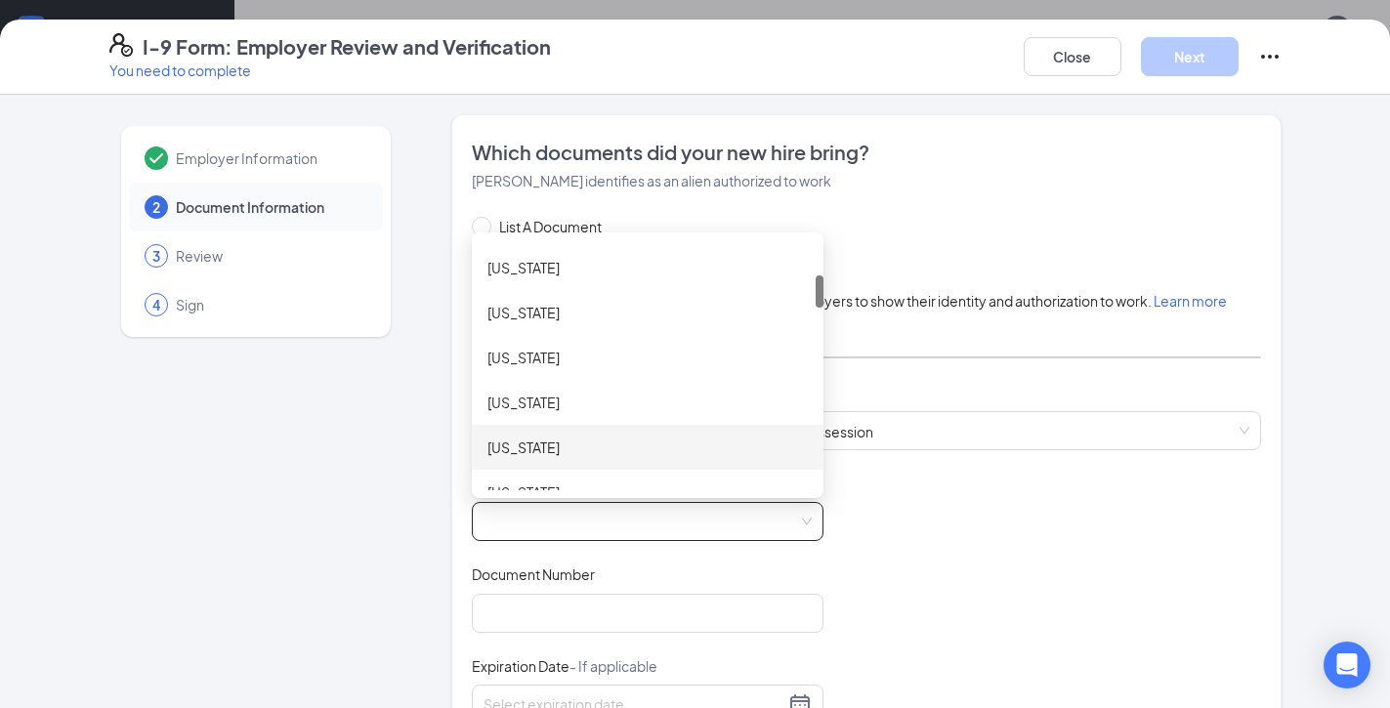
click at [593, 437] on div "[US_STATE]" at bounding box center [647, 447] width 320 height 21
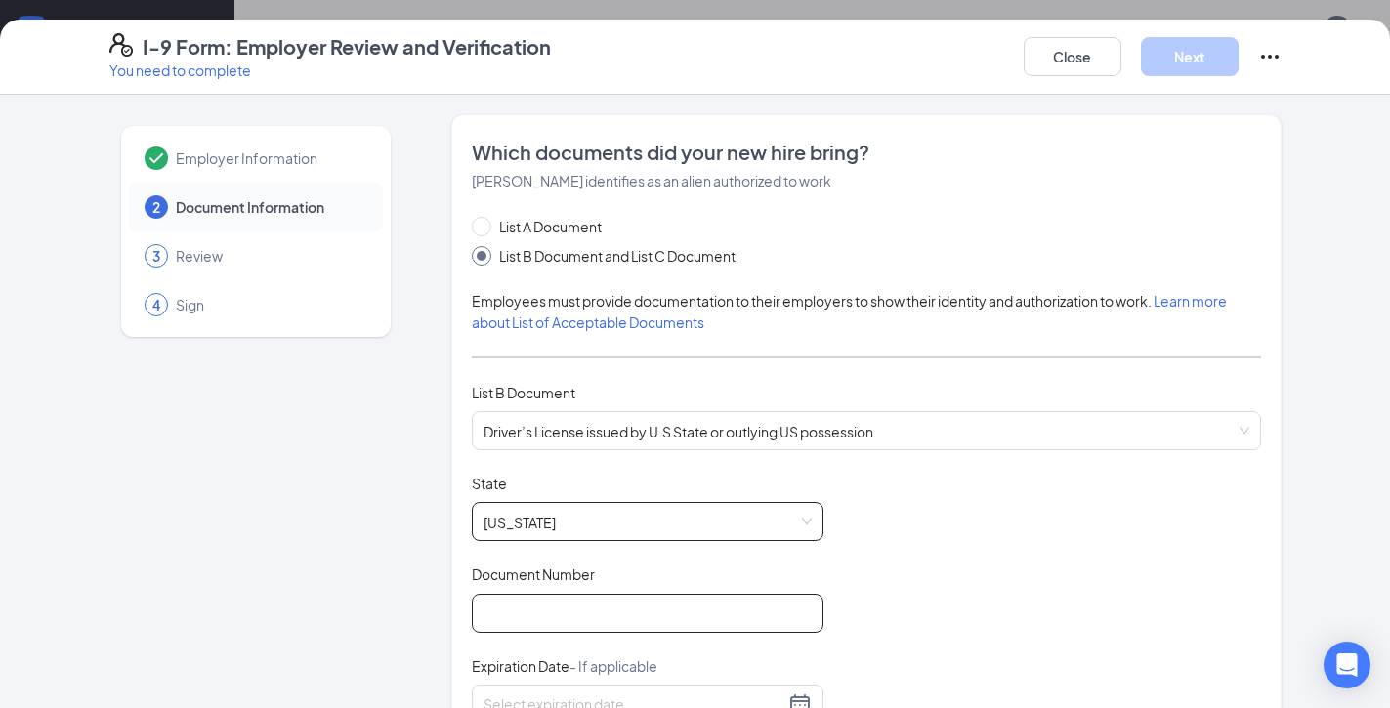
scroll to position [137, 0]
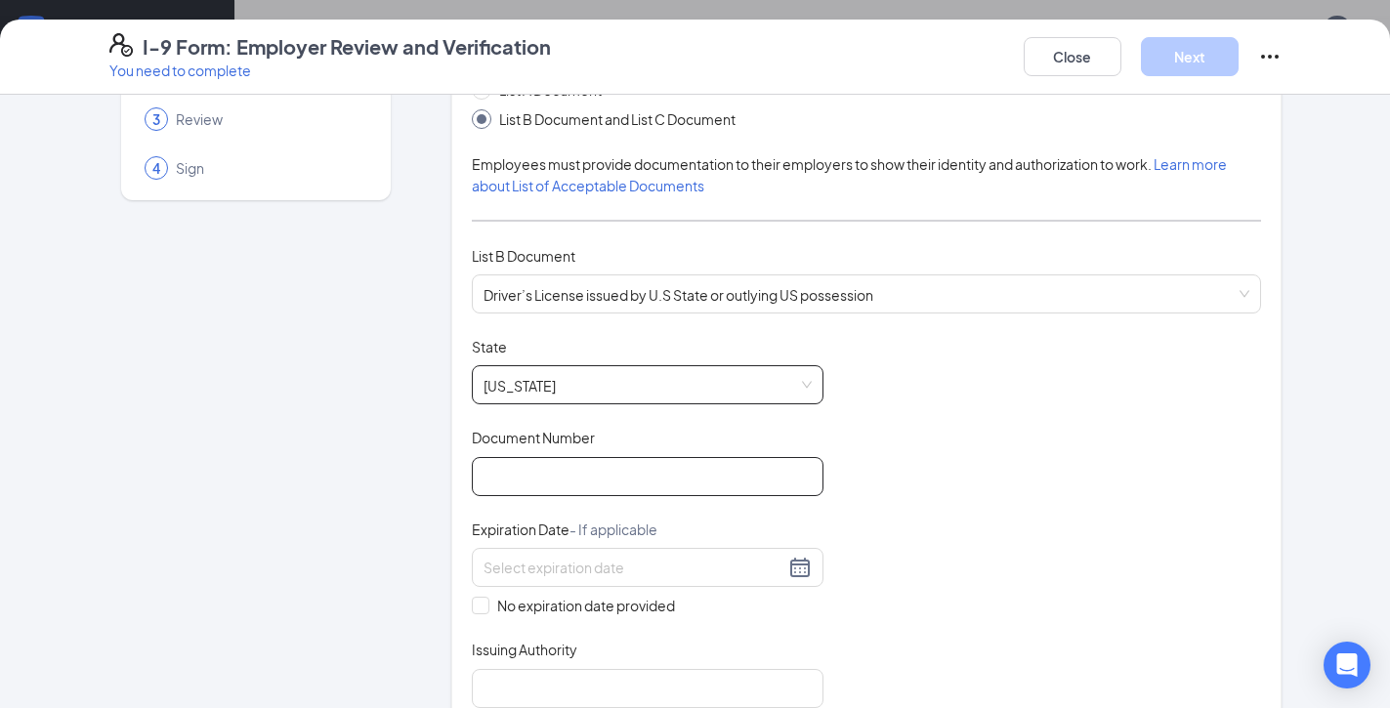
click at [577, 489] on input "Document Number" at bounding box center [648, 476] width 352 height 39
type input "R627-598-300-0"
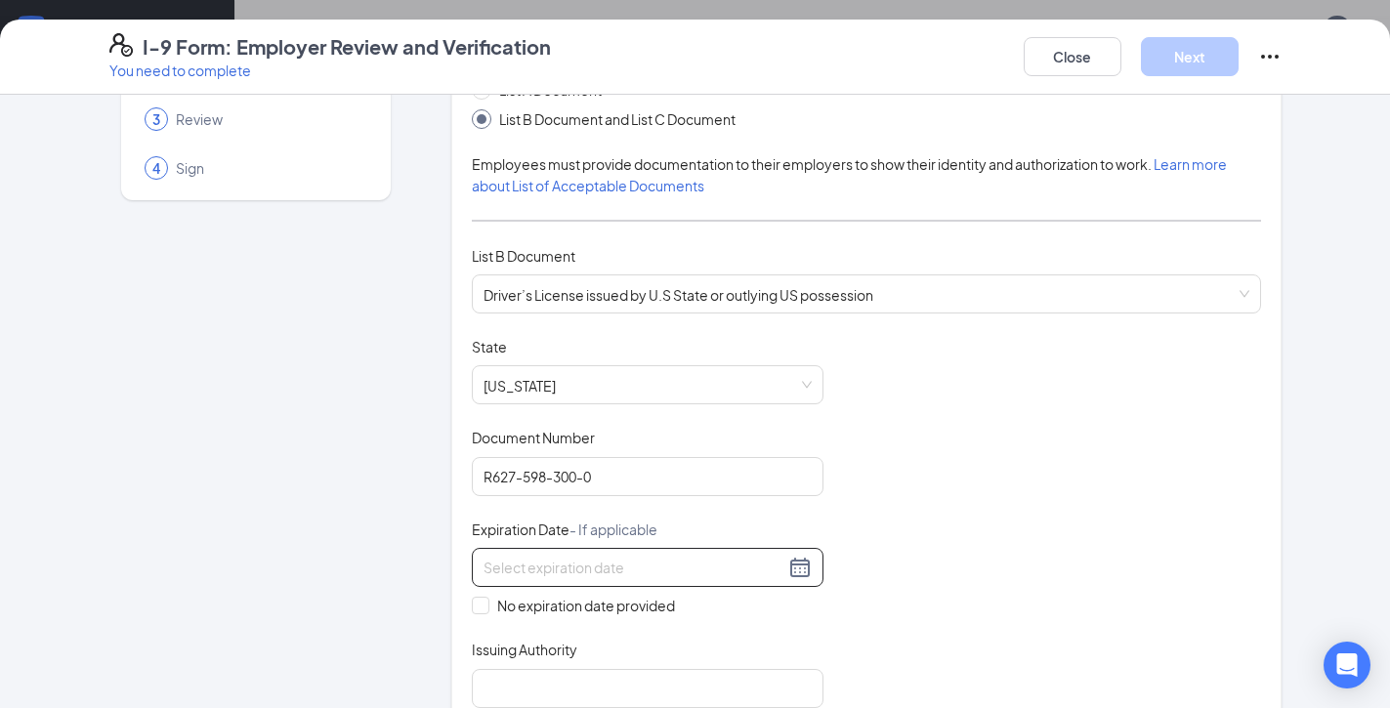
click at [534, 564] on input at bounding box center [634, 567] width 301 height 21
click at [534, 564] on input "[DATE]" at bounding box center [634, 567] width 301 height 21
click at [532, 676] on div "1" at bounding box center [535, 680] width 23 height 23
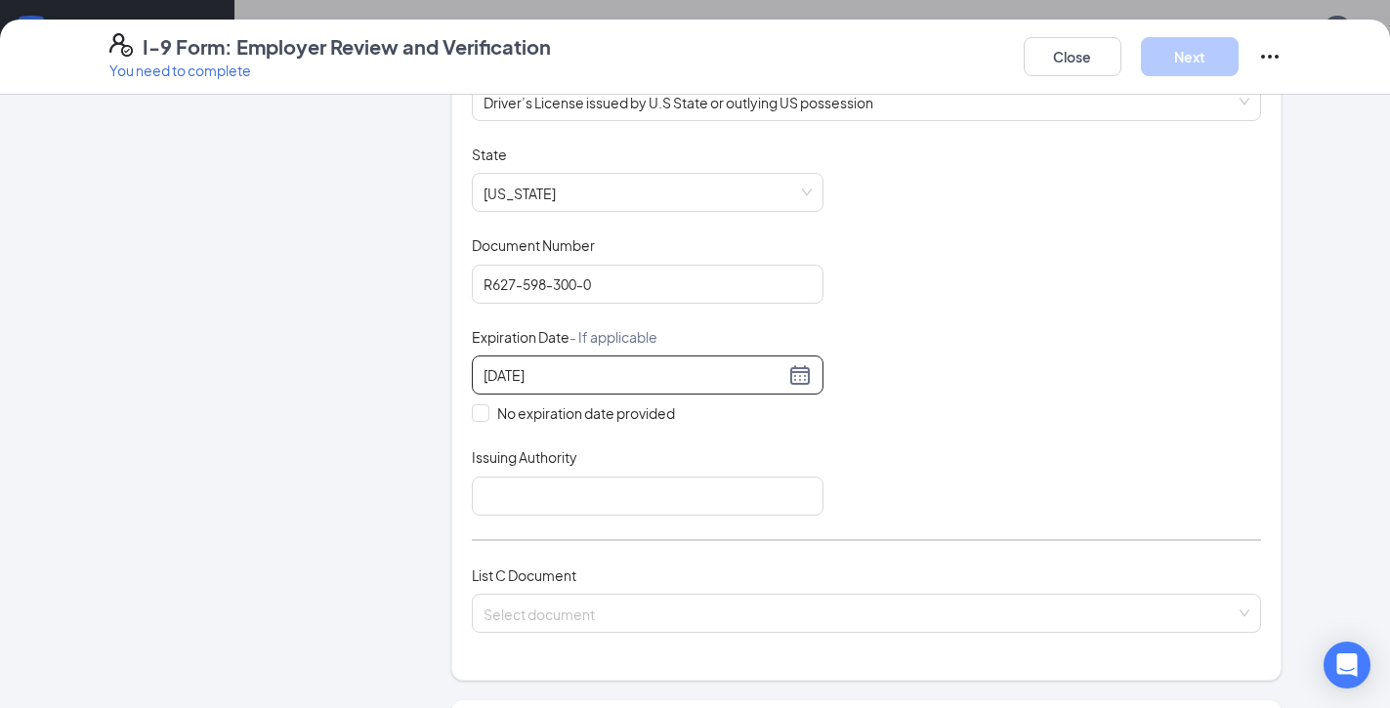
scroll to position [333, 0]
type input "[DATE]"
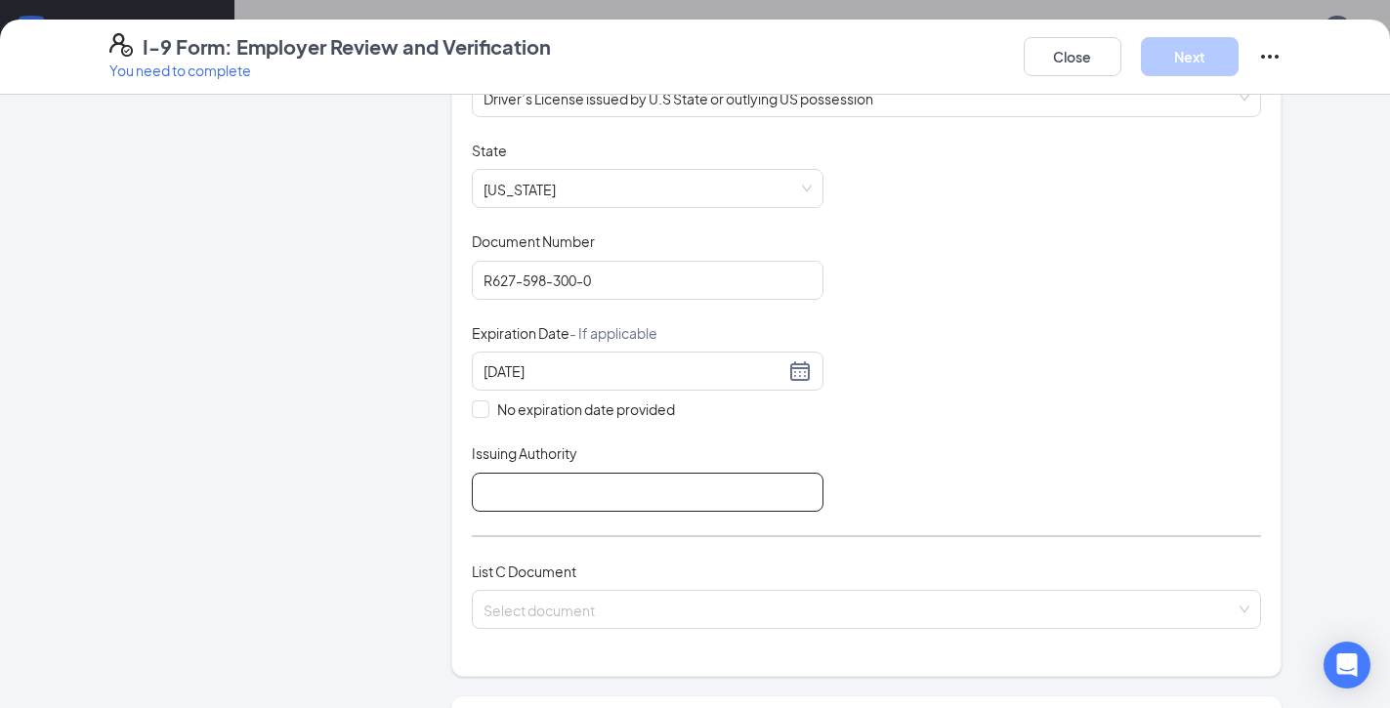
click at [627, 506] on input "Issuing Authority" at bounding box center [648, 492] width 352 height 39
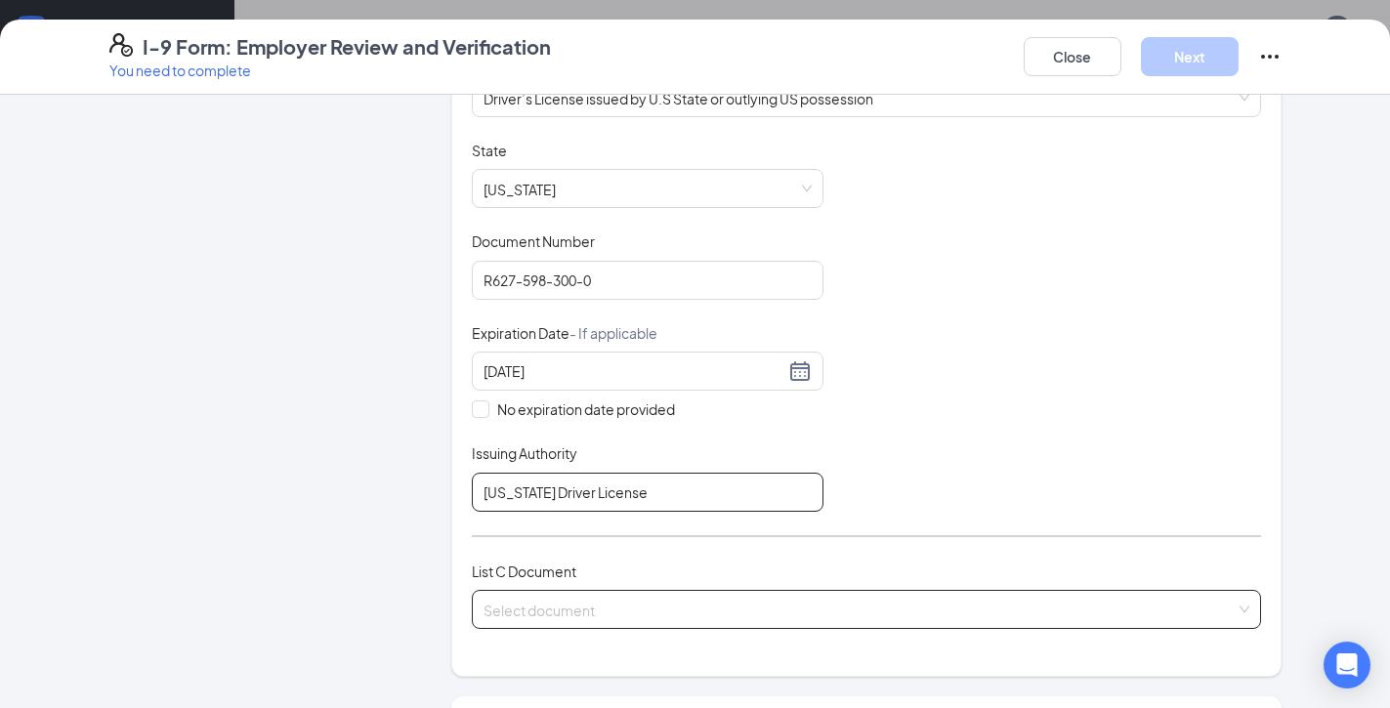
type input "[US_STATE] Driver License"
click at [603, 607] on input "search" at bounding box center [860, 605] width 752 height 29
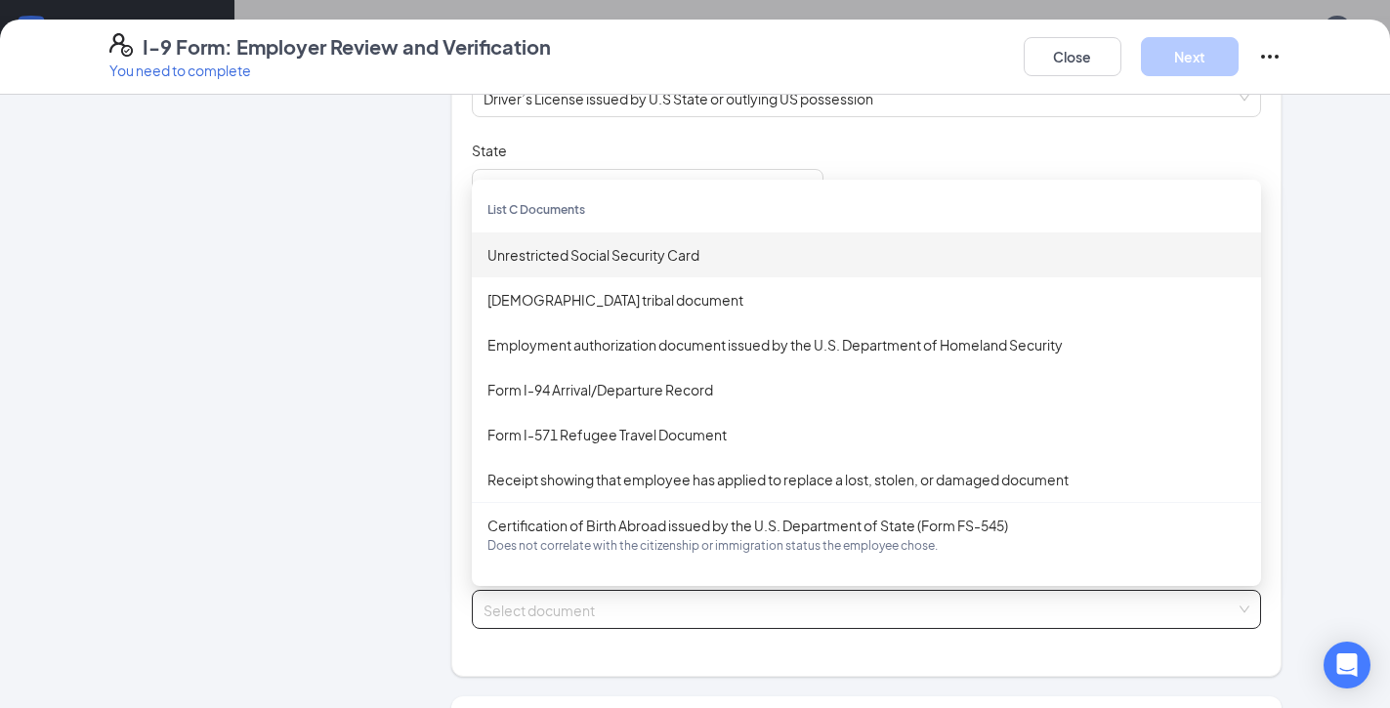
click at [597, 255] on div "Unrestricted Social Security Card" at bounding box center [866, 254] width 758 height 21
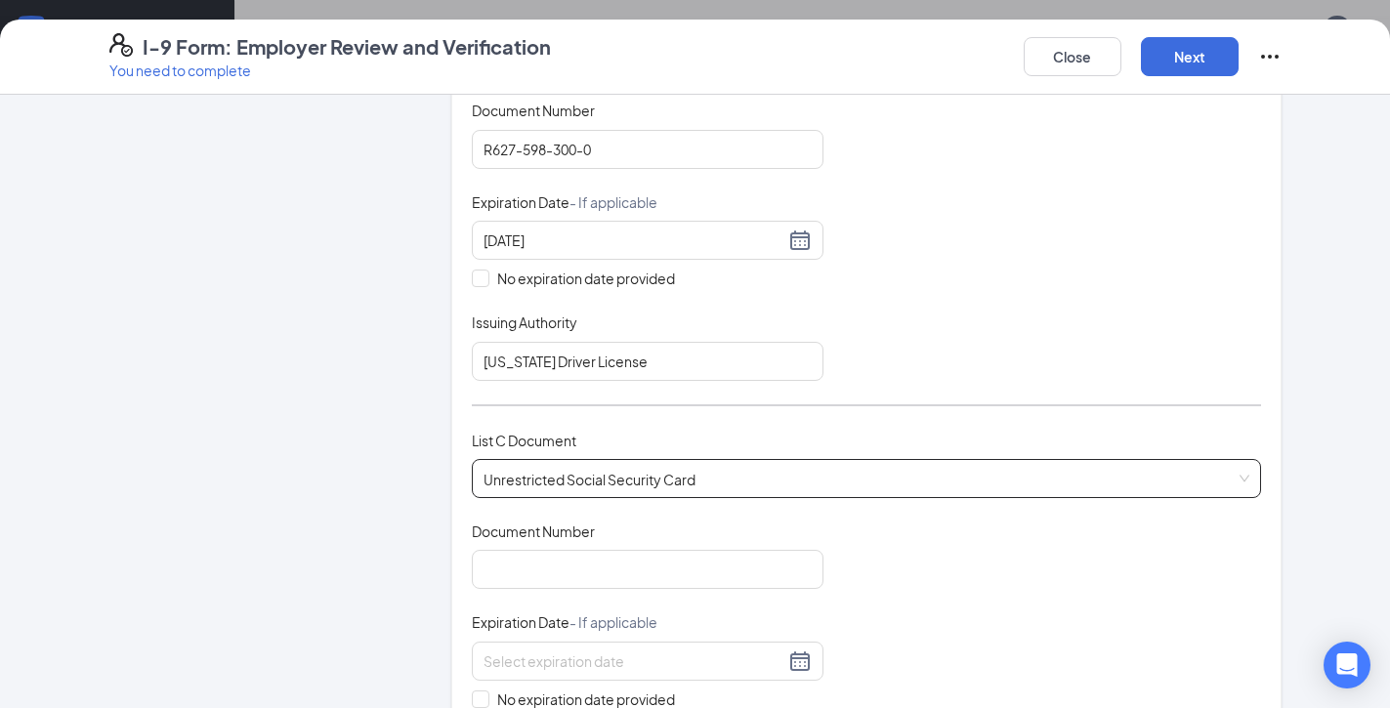
scroll to position [466, 0]
click at [553, 571] on input "Document Number" at bounding box center [648, 567] width 352 height 39
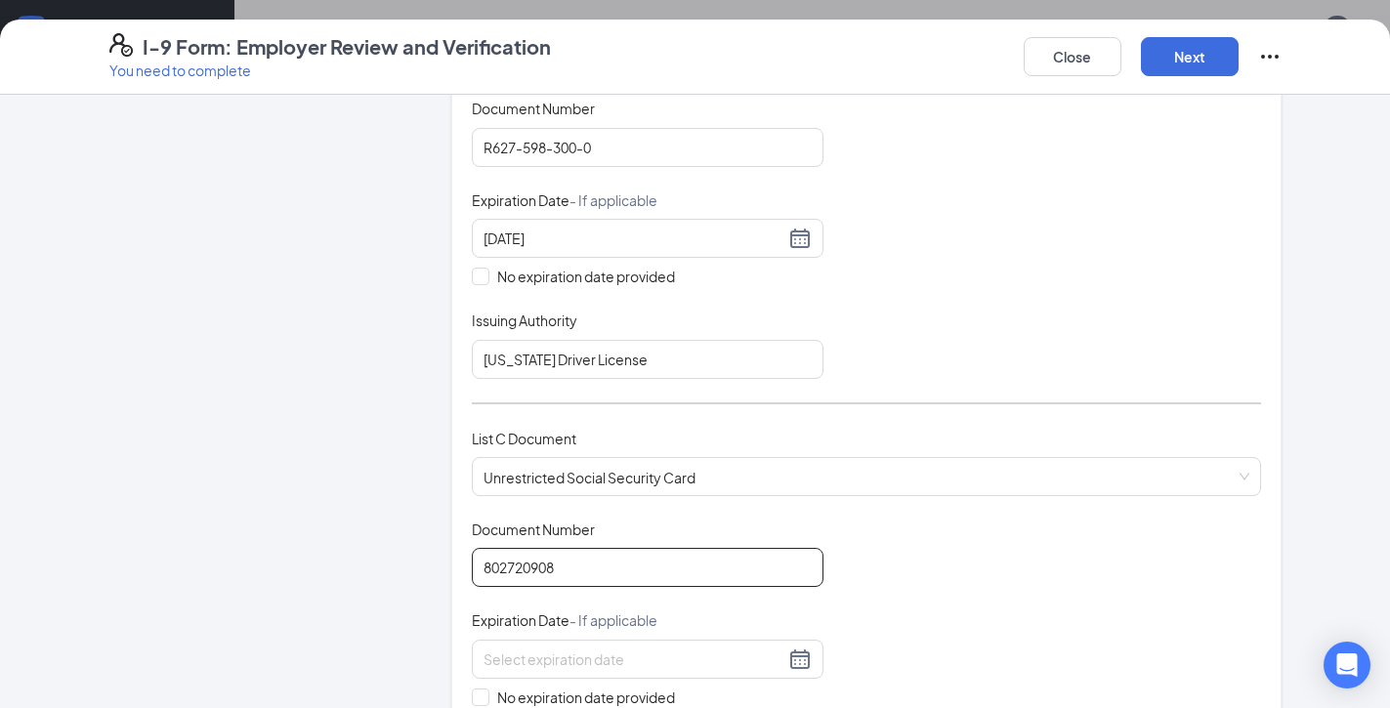
scroll to position [606, 0]
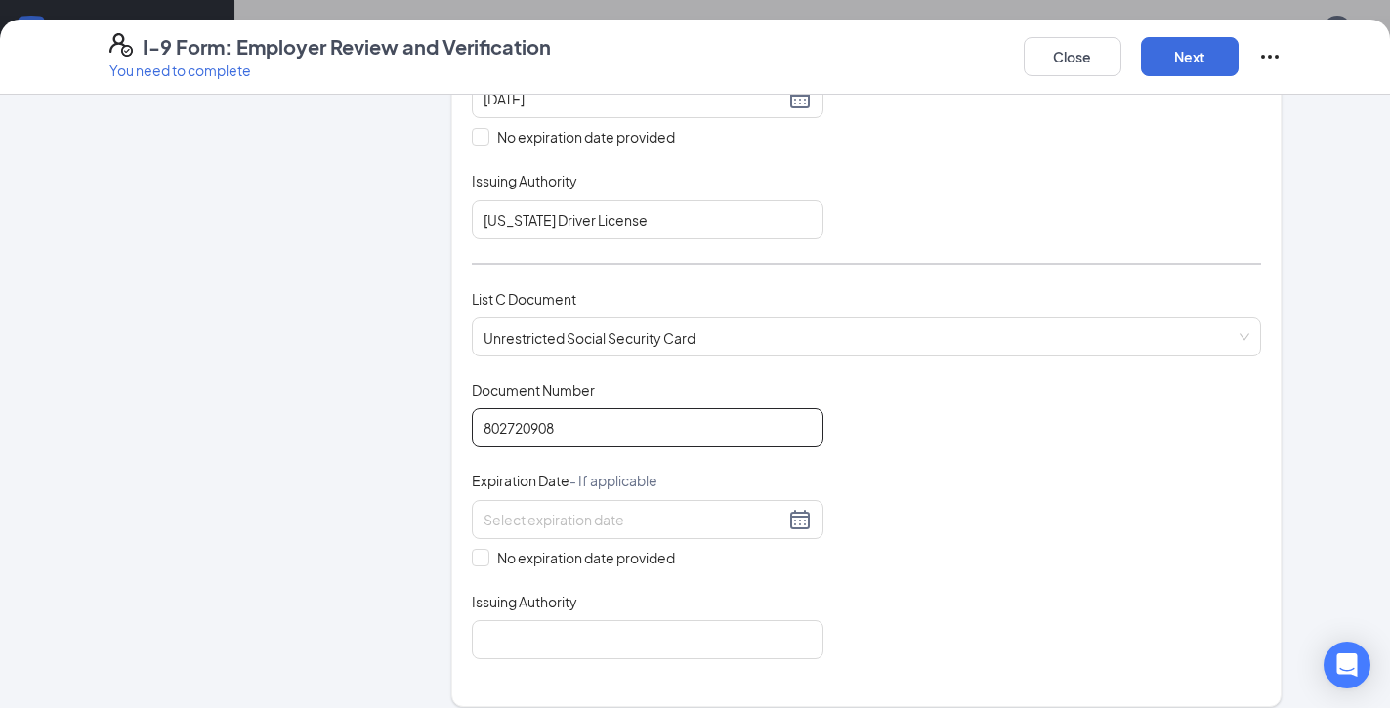
type input "802720908"
click at [483, 568] on div "Document Title Unrestricted Social Security Card Document Number 802720908 Expi…" at bounding box center [866, 519] width 789 height 279
click at [482, 552] on input "No expiration date provided" at bounding box center [479, 556] width 14 height 14
checkbox input "true"
click at [512, 615] on div "Issuing Authority" at bounding box center [648, 609] width 352 height 28
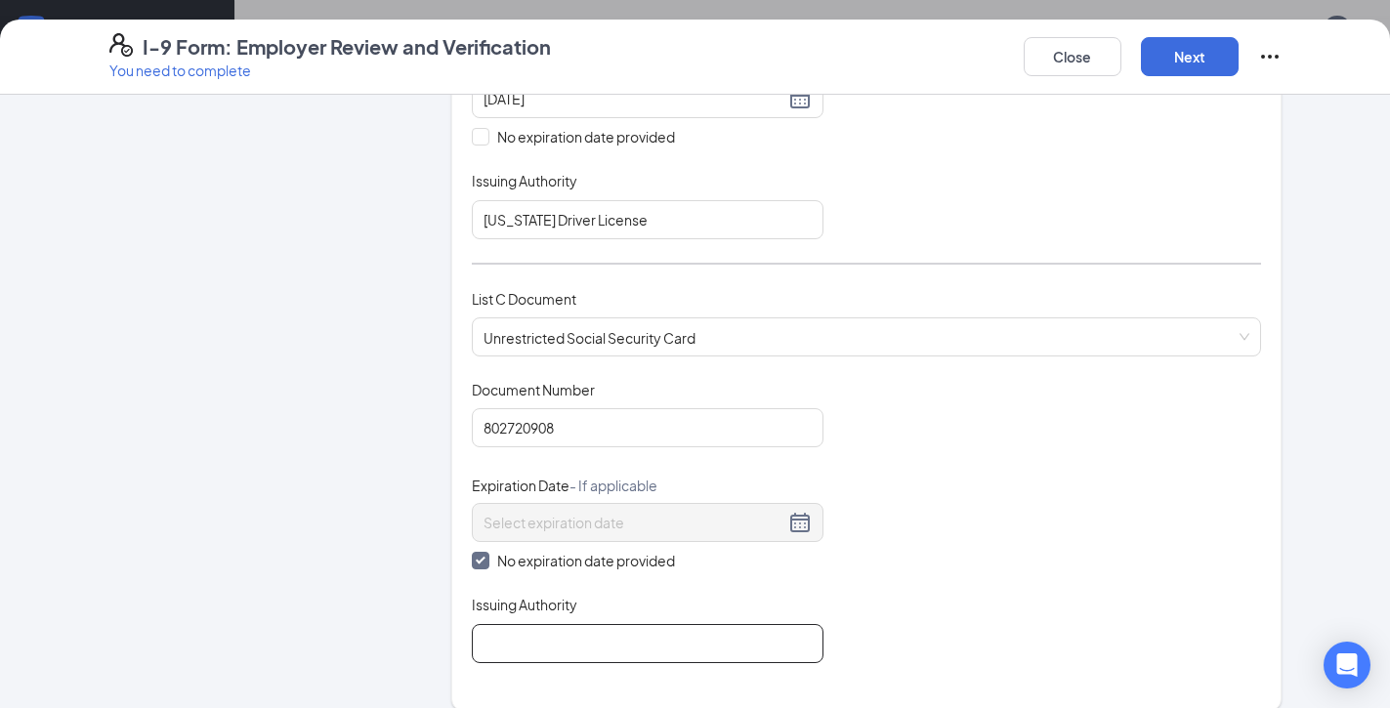
click at [516, 634] on input "Issuing Authority" at bounding box center [648, 643] width 352 height 39
click at [611, 645] on input "Social Security administration" at bounding box center [648, 643] width 352 height 39
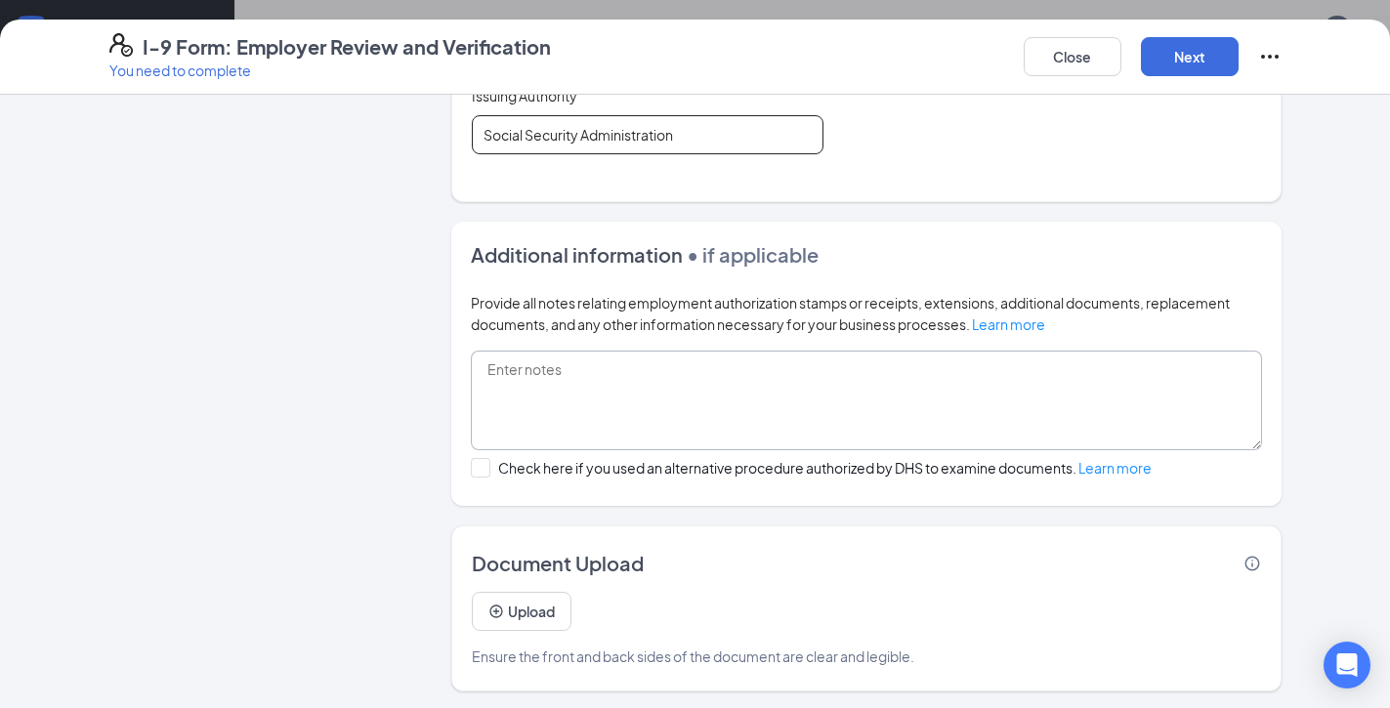
scroll to position [1113, 0]
type input "Social Security Administration"
click at [1188, 68] on button "Next" at bounding box center [1190, 56] width 98 height 39
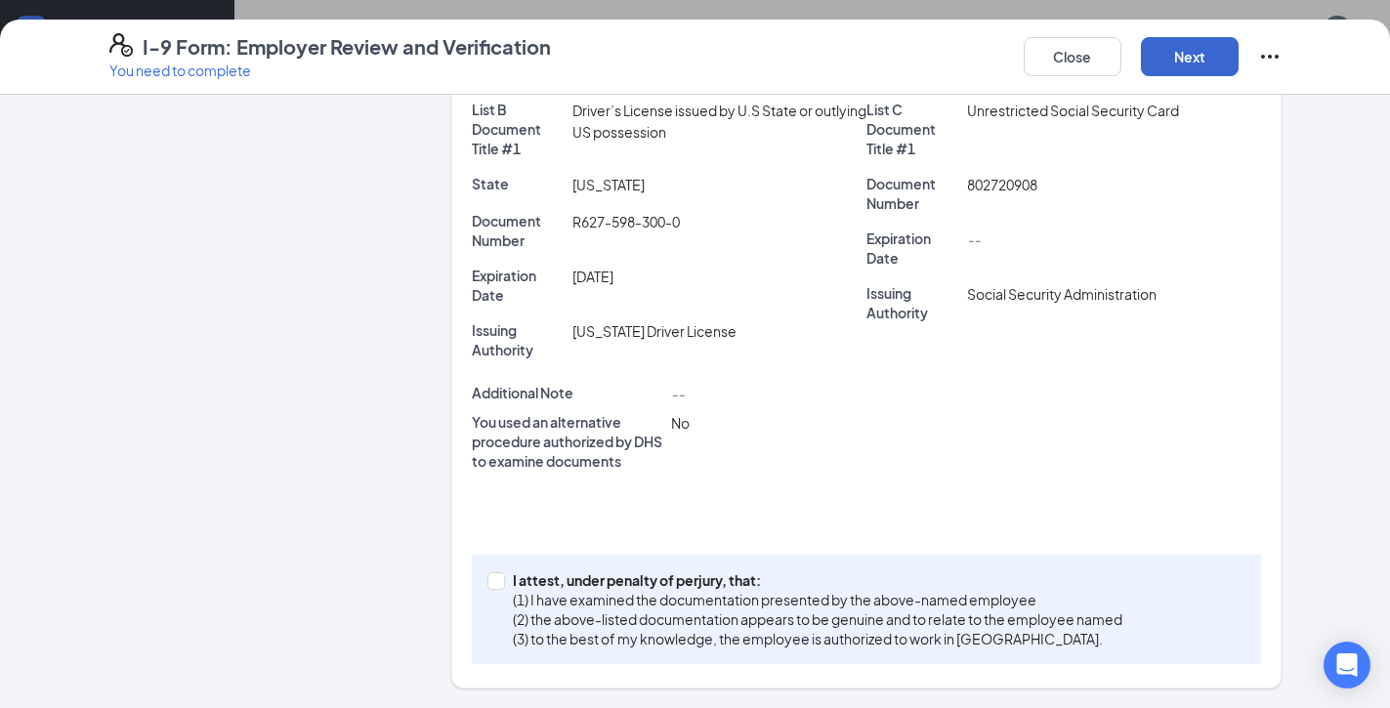
scroll to position [508, 0]
click at [502, 580] on span at bounding box center [496, 582] width 18 height 18
click at [501, 580] on input "I attest, under penalty of [PERSON_NAME], that: (1) I have examined the documen…" at bounding box center [494, 580] width 14 height 14
checkbox input "true"
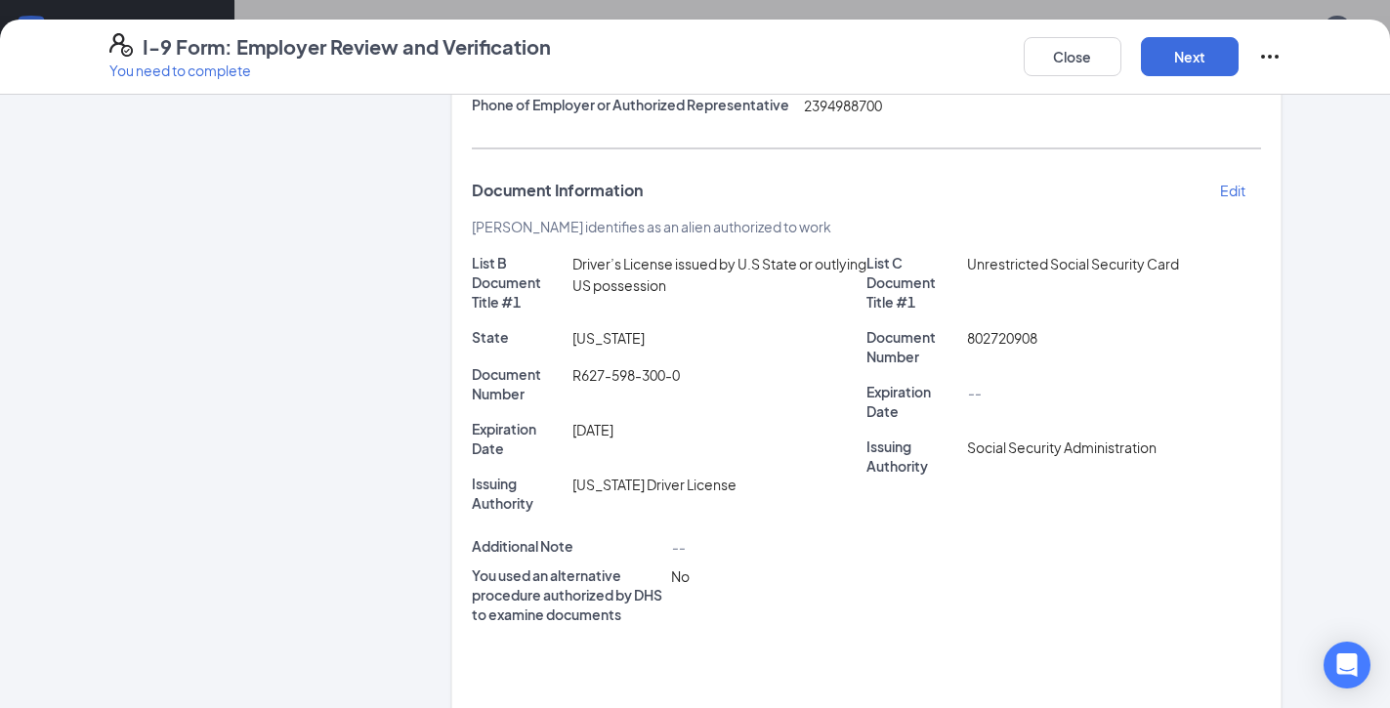
scroll to position [348, 0]
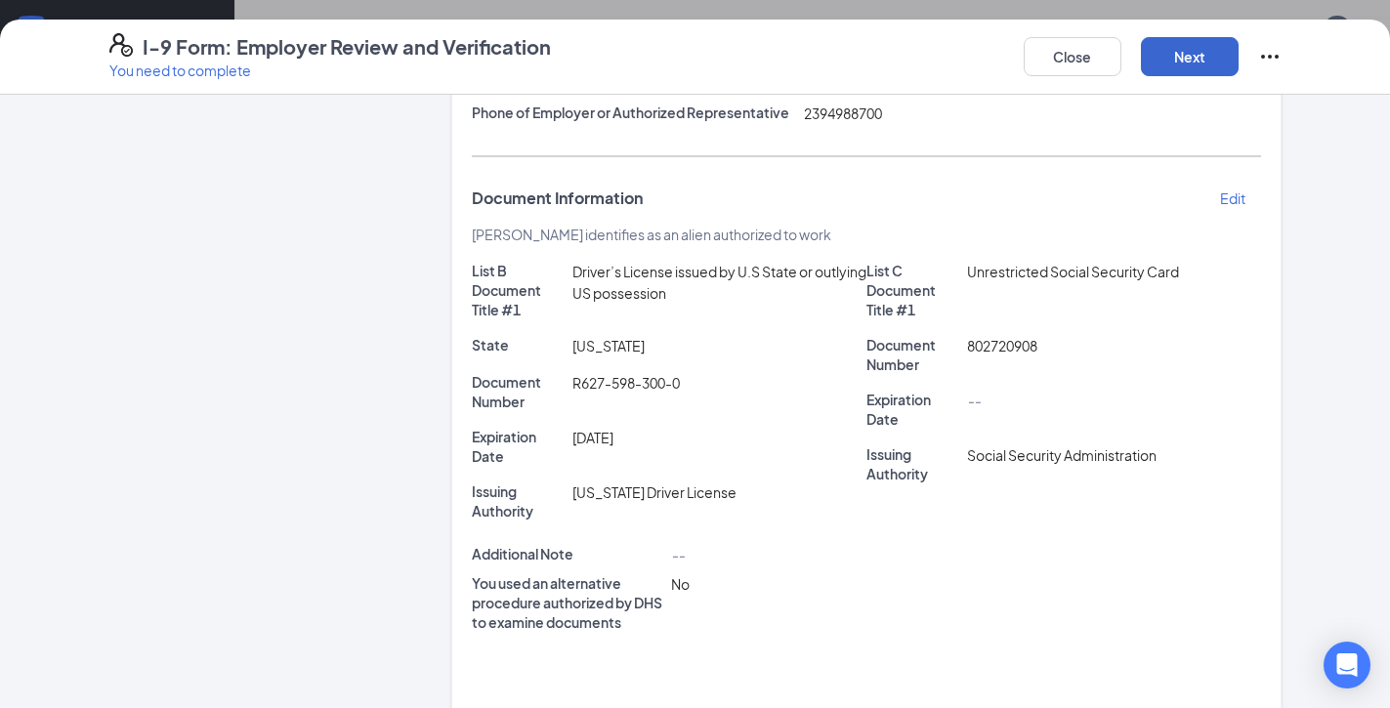
click at [1145, 68] on button "Next" at bounding box center [1190, 56] width 98 height 39
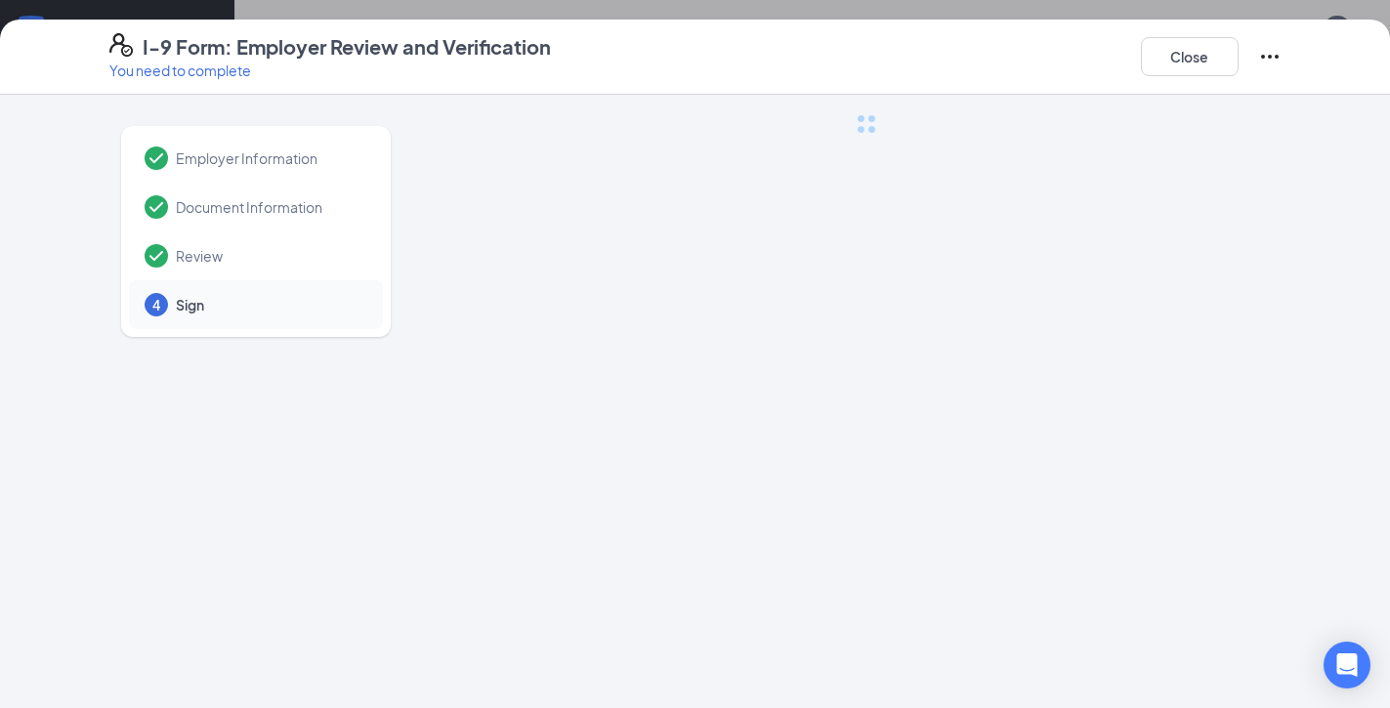
scroll to position [0, 0]
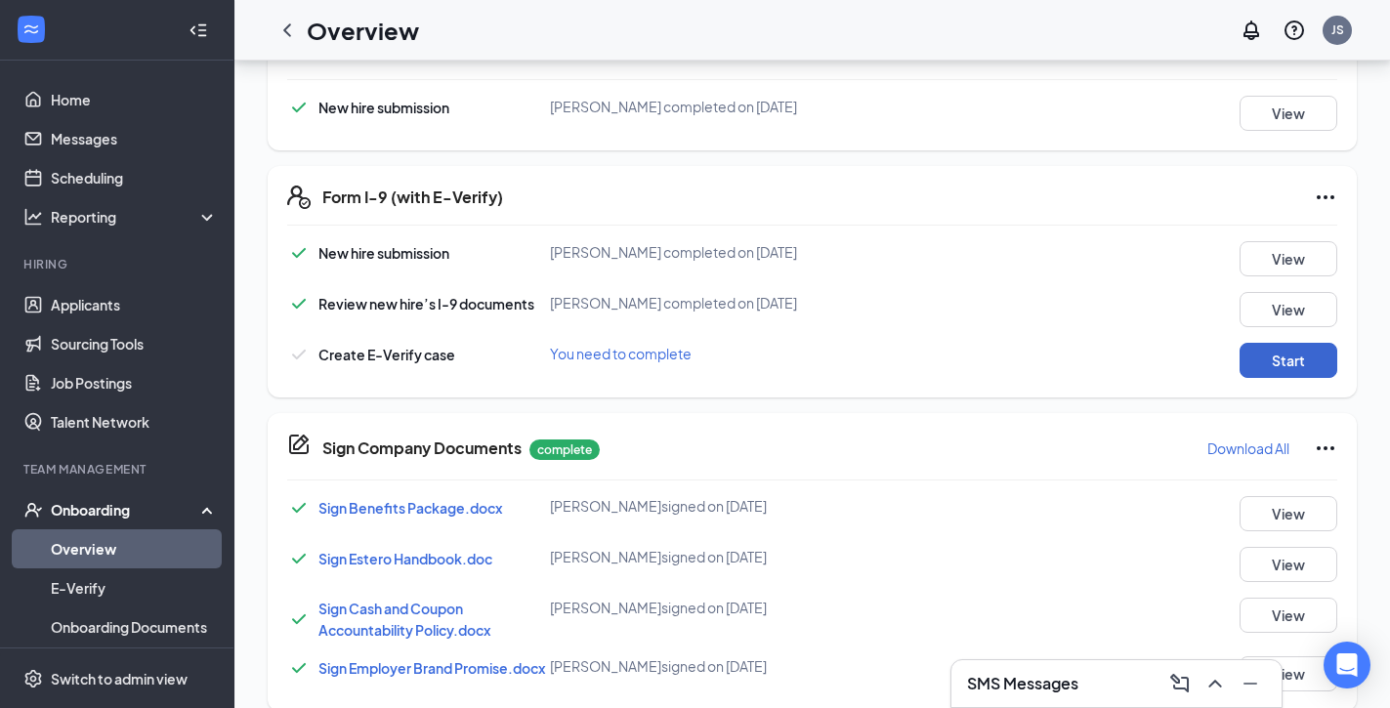
click at [1330, 360] on button "Start" at bounding box center [1289, 360] width 98 height 35
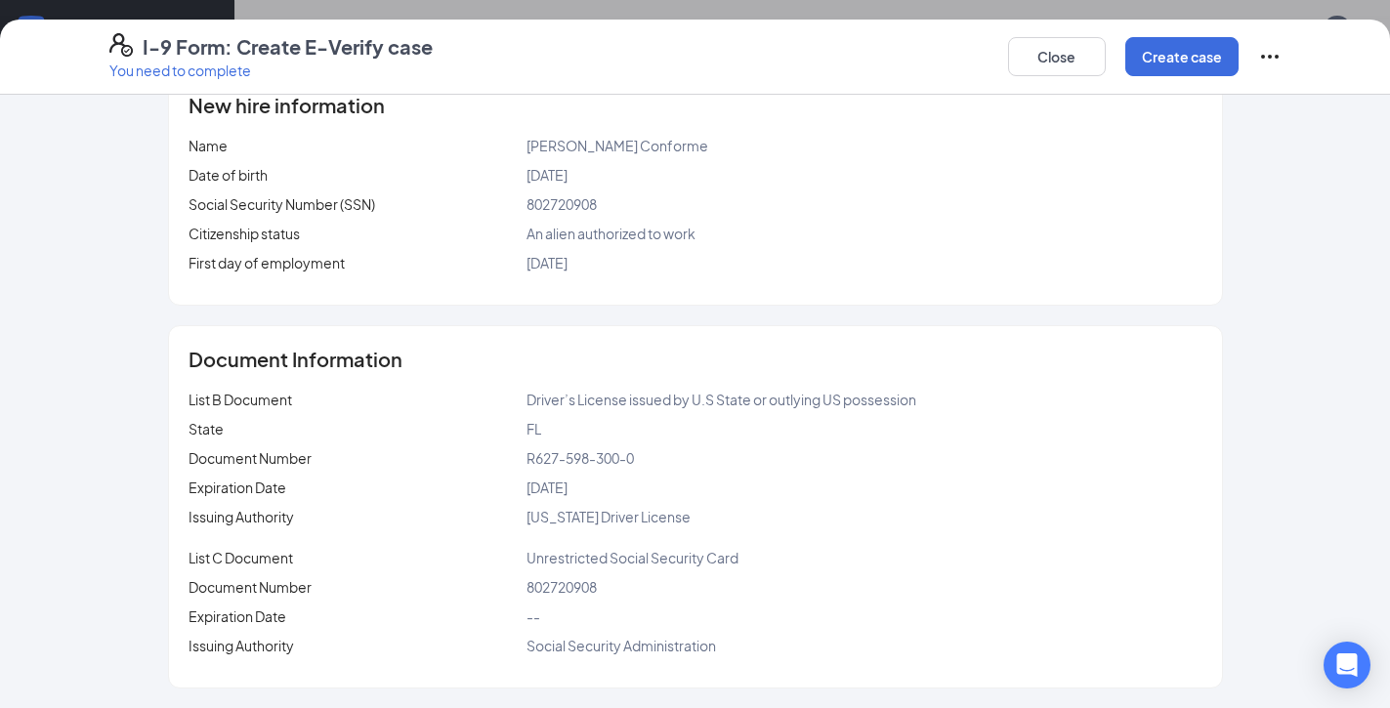
scroll to position [564, 0]
click at [1166, 52] on button "Create case" at bounding box center [1181, 56] width 113 height 39
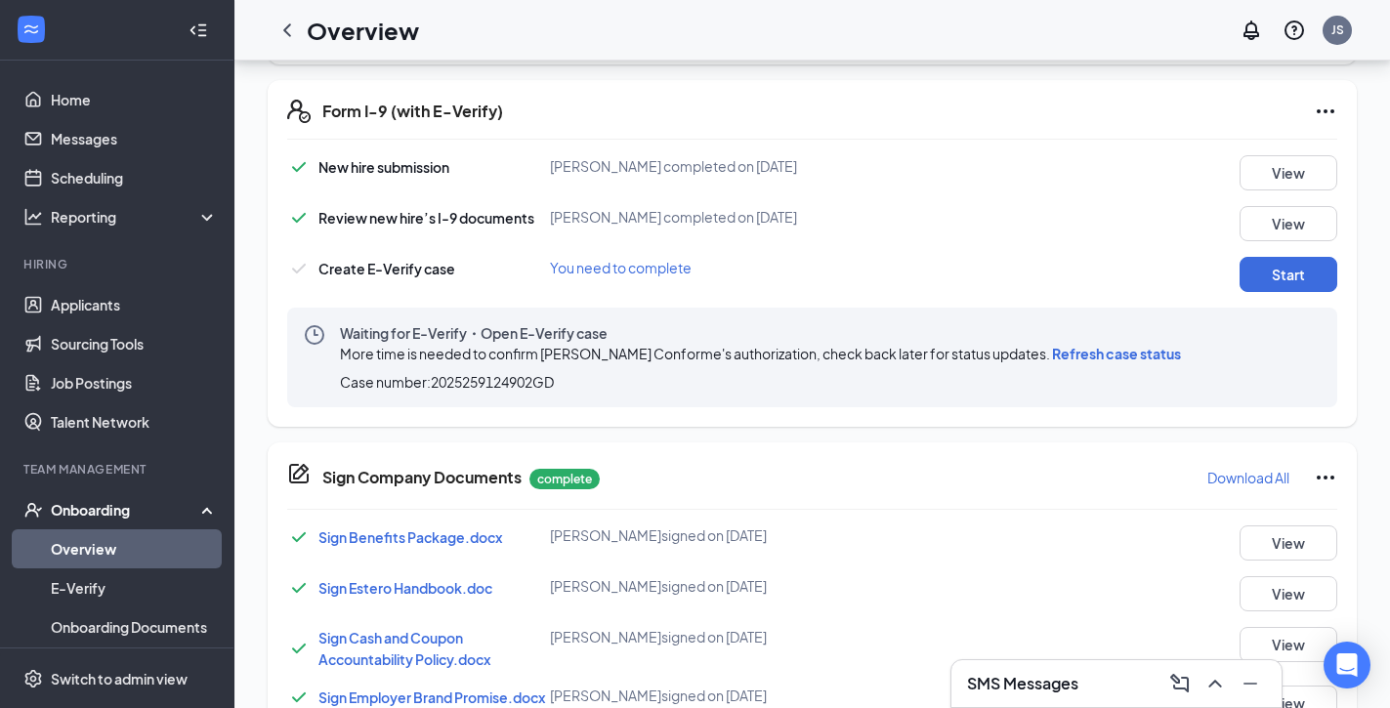
scroll to position [612, 0]
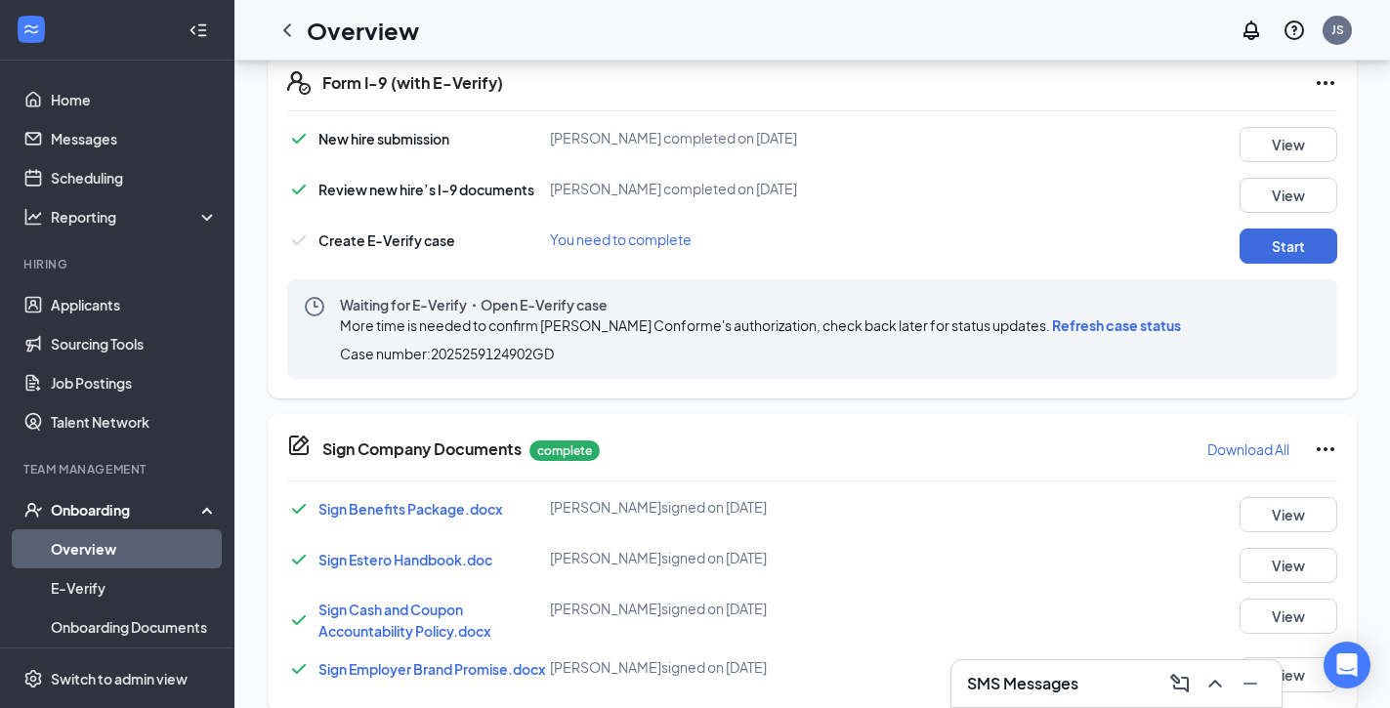
click at [1070, 320] on span "Refresh case status" at bounding box center [1116, 326] width 129 height 18
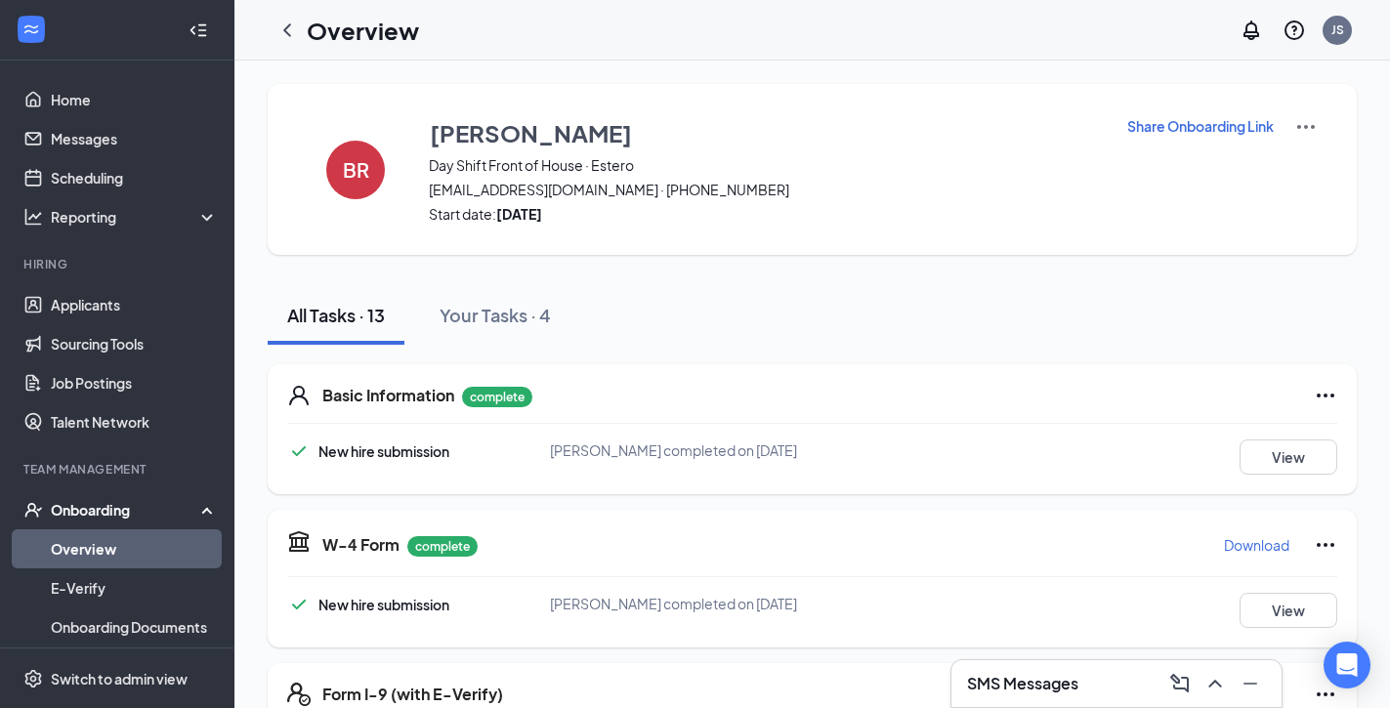
scroll to position [0, 0]
click at [128, 552] on link "Overview" at bounding box center [134, 548] width 167 height 39
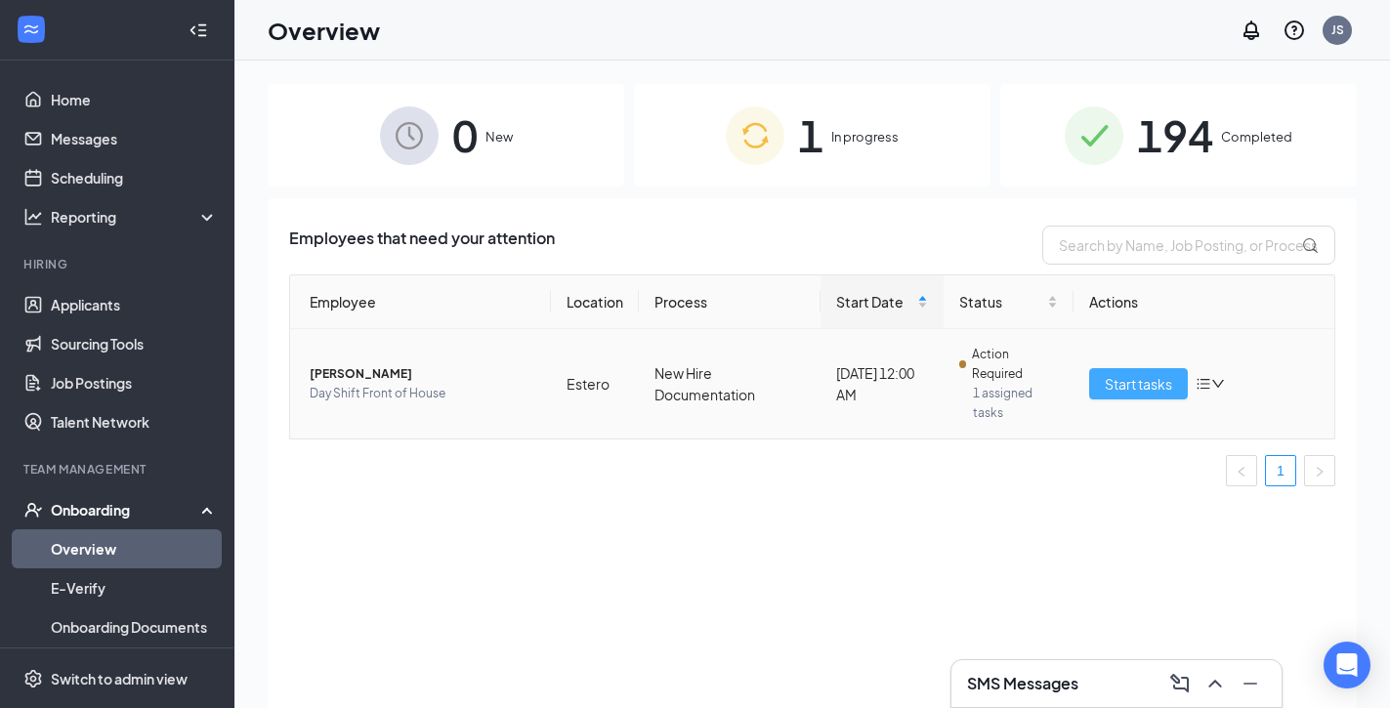
click at [1113, 387] on span "Start tasks" at bounding box center [1138, 383] width 67 height 21
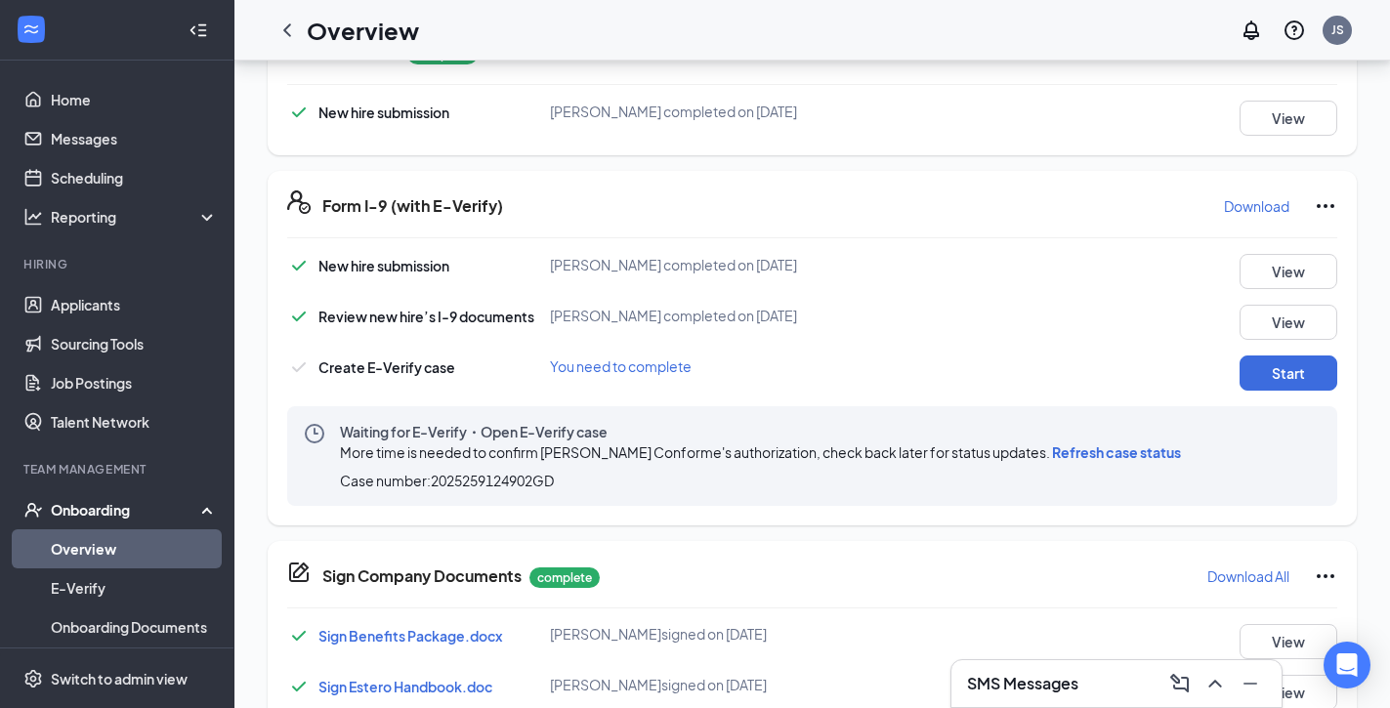
scroll to position [493, 0]
click at [1070, 466] on div "Waiting for E-Verify・Open E-Verify case More time is needed to confirm [PERSON_…" at bounding box center [764, 455] width 849 height 68
click at [1104, 454] on span "Refresh case status" at bounding box center [1116, 452] width 129 height 18
